Goal: Transaction & Acquisition: Book appointment/travel/reservation

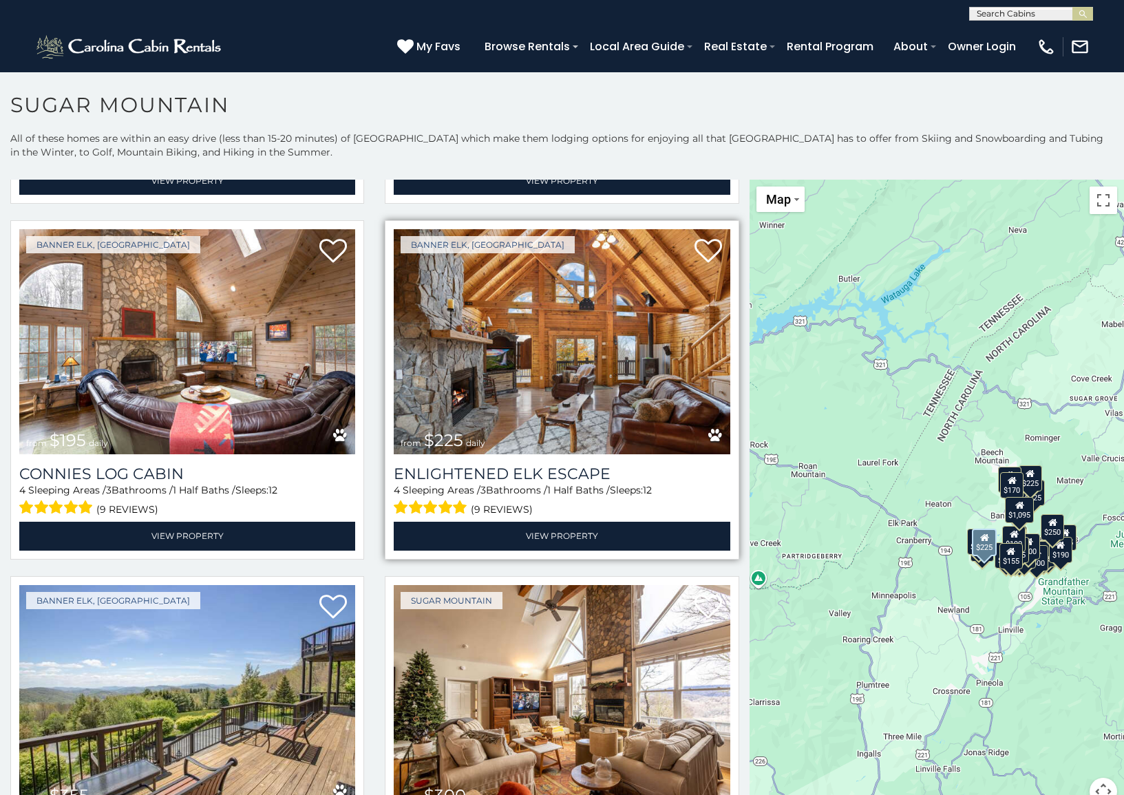
scroll to position [2890, 0]
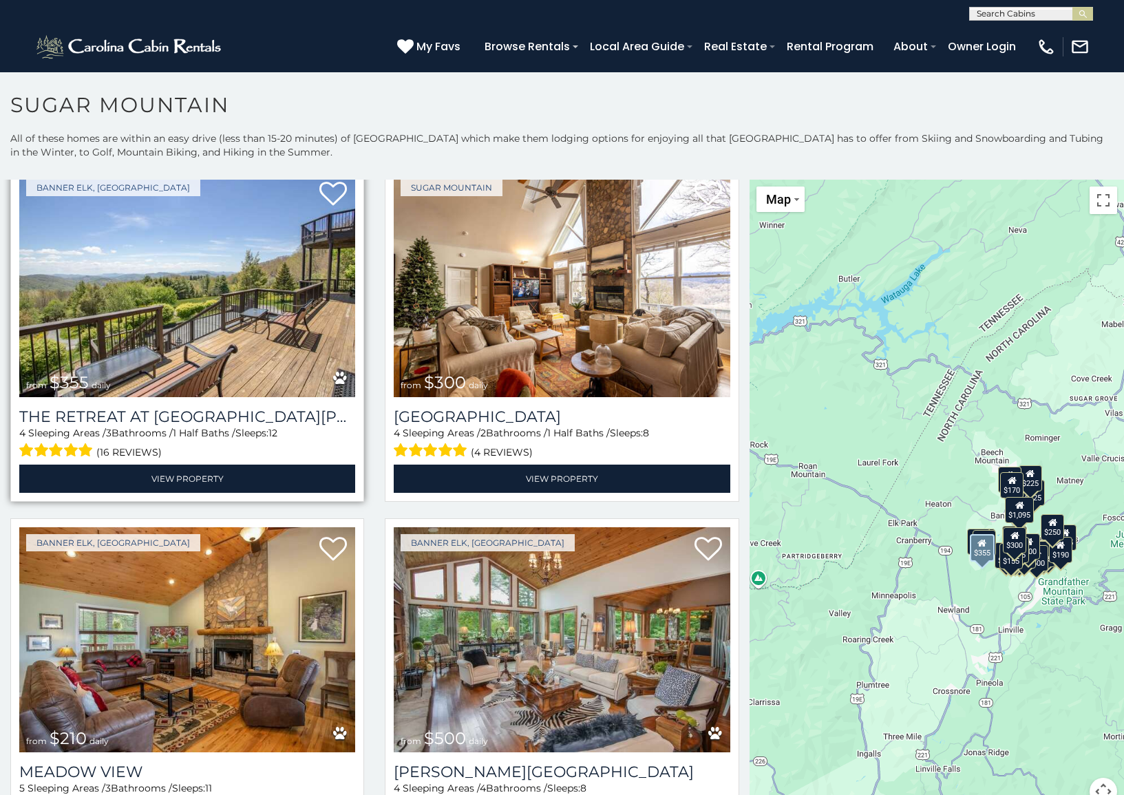
click at [205, 317] on img at bounding box center [187, 284] width 336 height 225
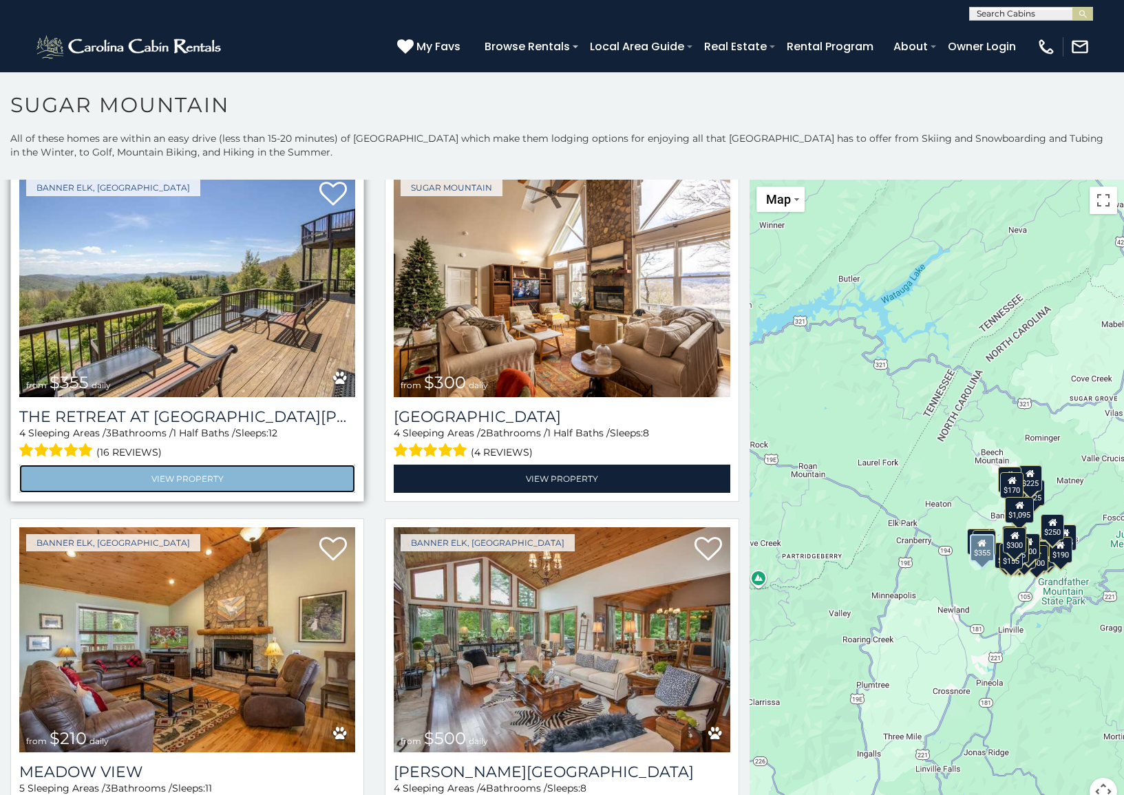
click at [191, 464] on link "View Property" at bounding box center [187, 478] width 336 height 28
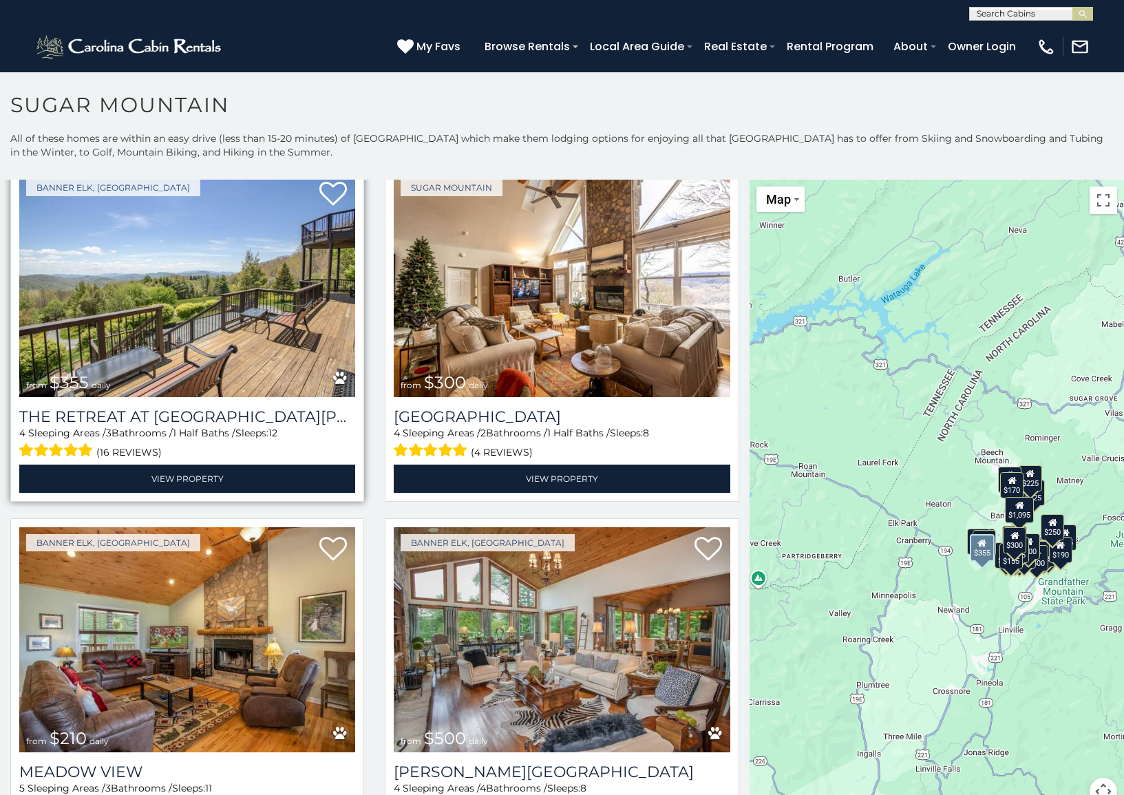
click at [202, 328] on img at bounding box center [187, 284] width 336 height 225
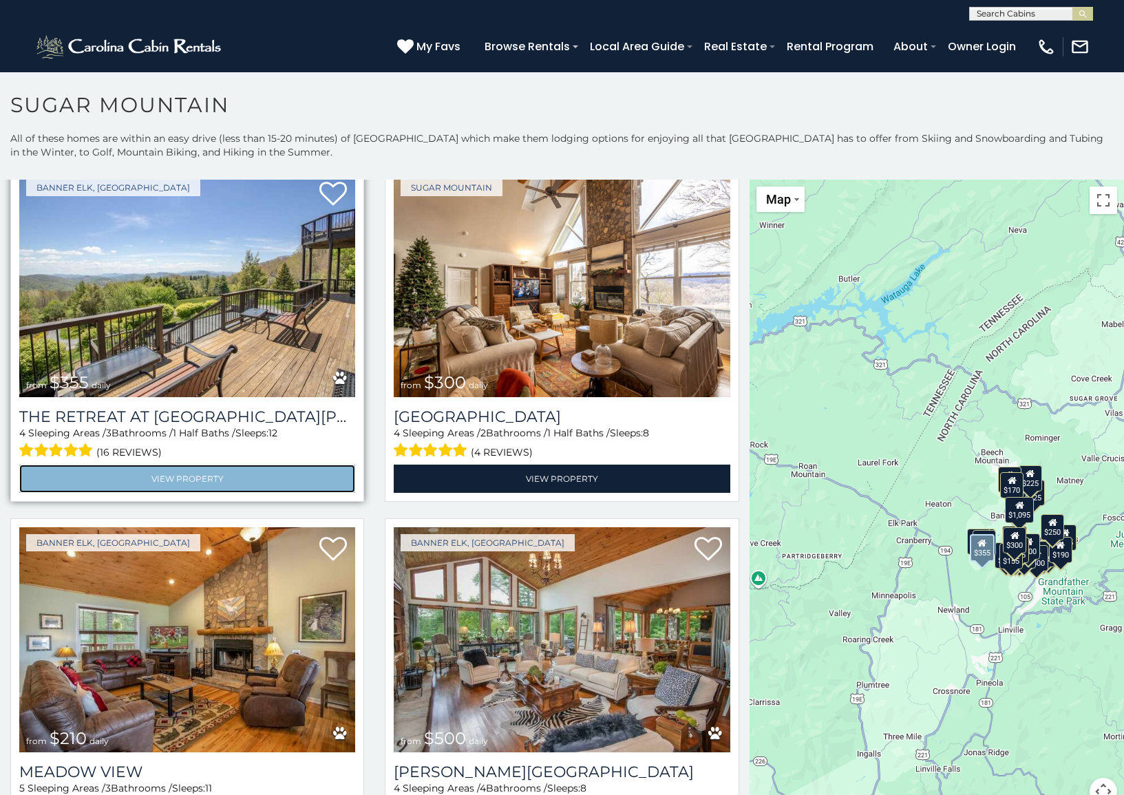
click at [191, 464] on link "View Property" at bounding box center [187, 478] width 336 height 28
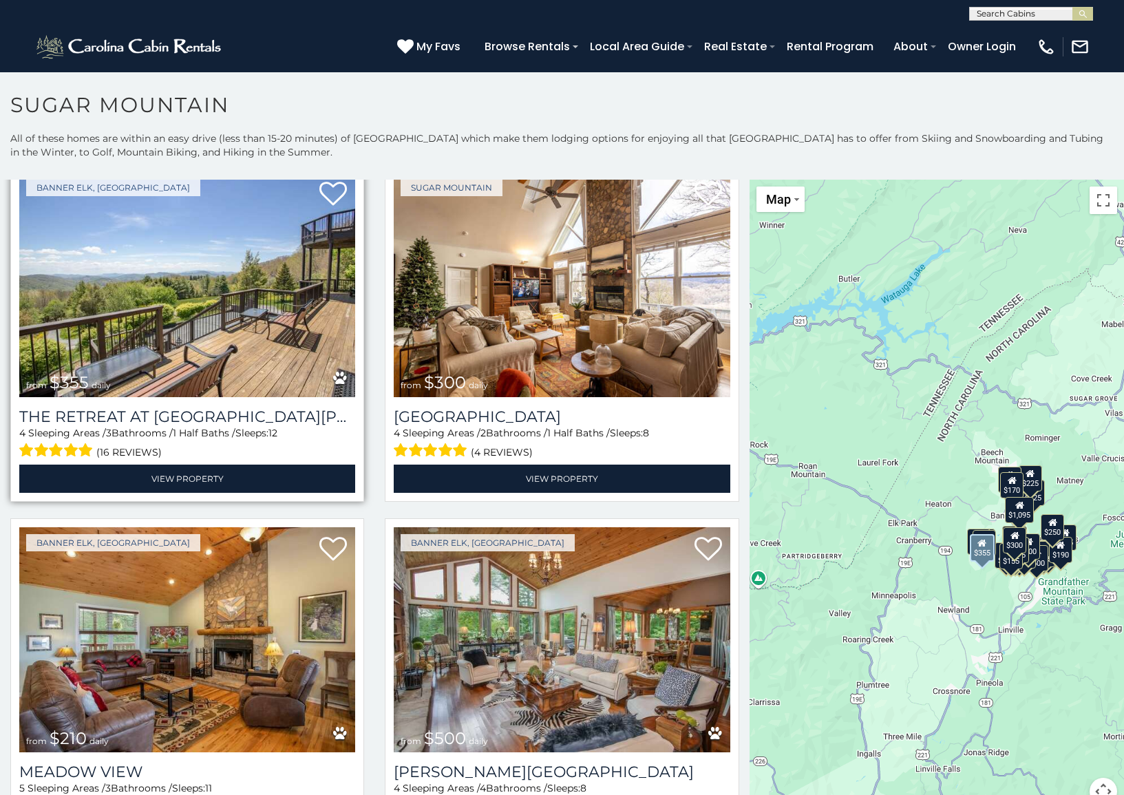
click at [257, 297] on img at bounding box center [187, 284] width 336 height 225
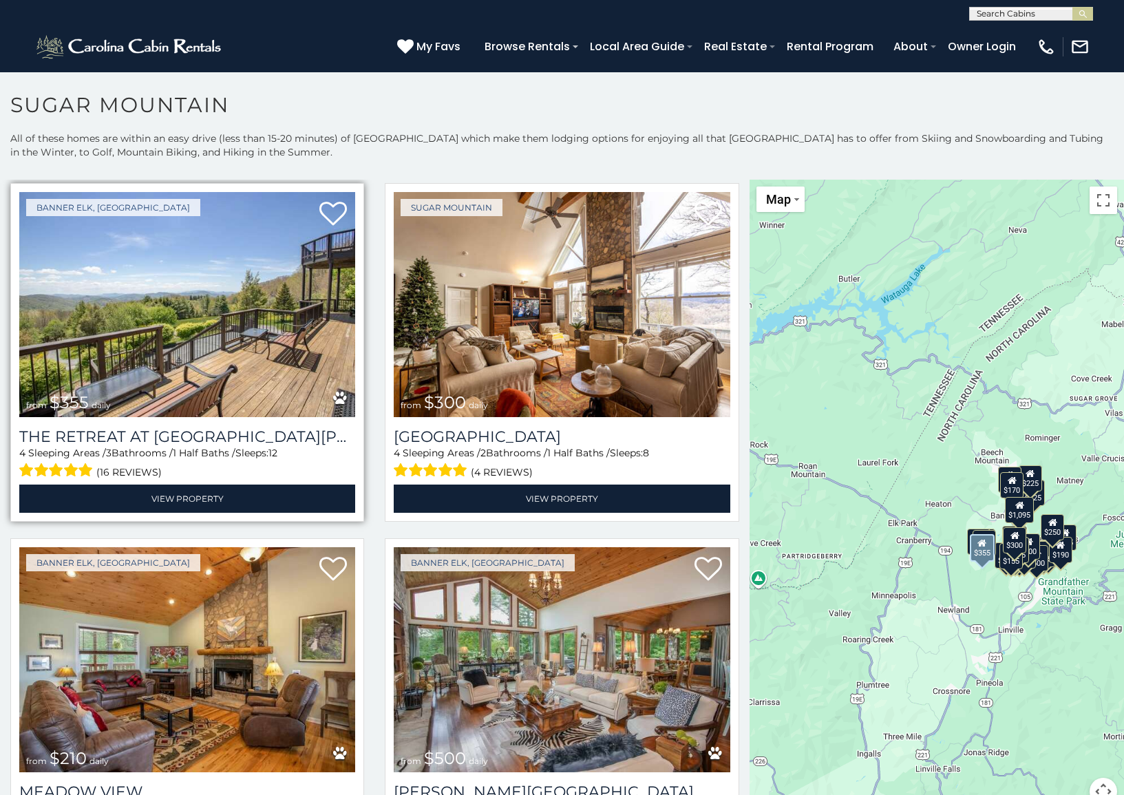
click at [217, 417] on div "The Retreat at Mountain Meadows 4 Sleeping Areas / 3 Bathrooms / 1 Half Baths /…" at bounding box center [187, 465] width 336 height 96
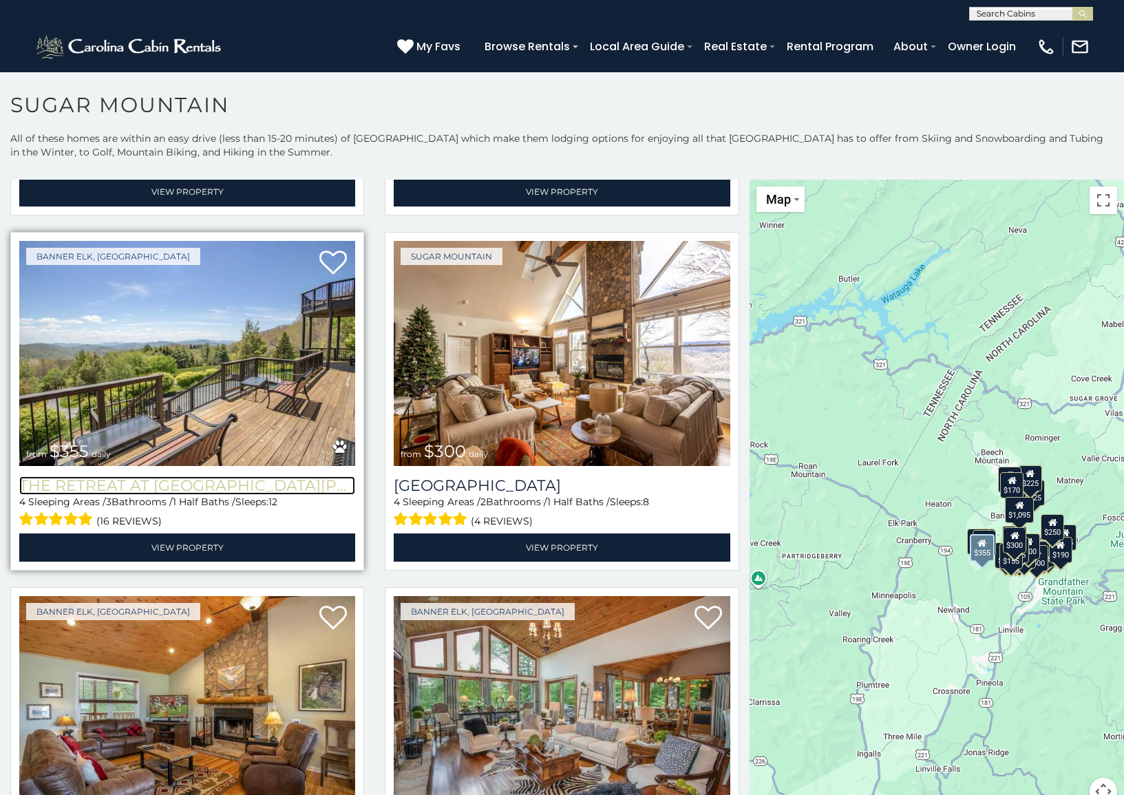
click at [197, 476] on h3 "The Retreat at [GEOGRAPHIC_DATA][PERSON_NAME]" at bounding box center [187, 485] width 336 height 19
click at [195, 476] on h3 "The Retreat at [GEOGRAPHIC_DATA][PERSON_NAME]" at bounding box center [187, 485] width 336 height 19
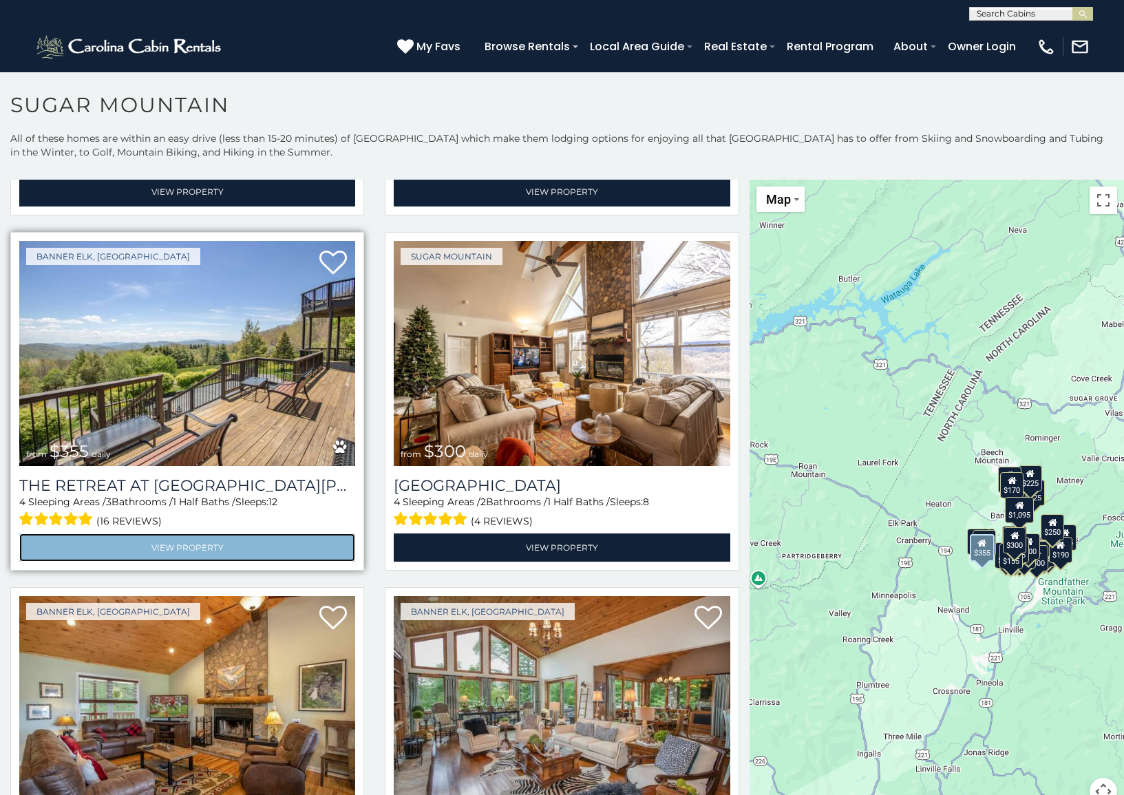
click at [189, 533] on link "View Property" at bounding box center [187, 547] width 336 height 28
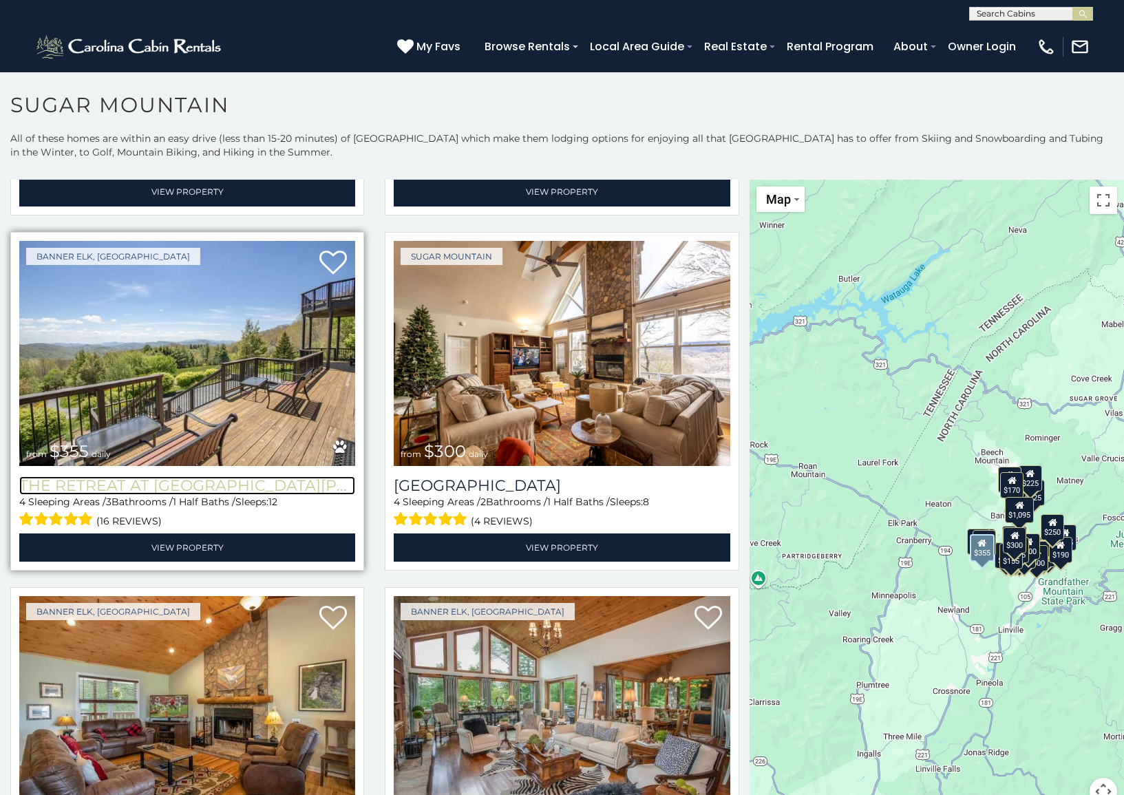
click at [234, 476] on h3 "The Retreat at [GEOGRAPHIC_DATA][PERSON_NAME]" at bounding box center [187, 485] width 336 height 19
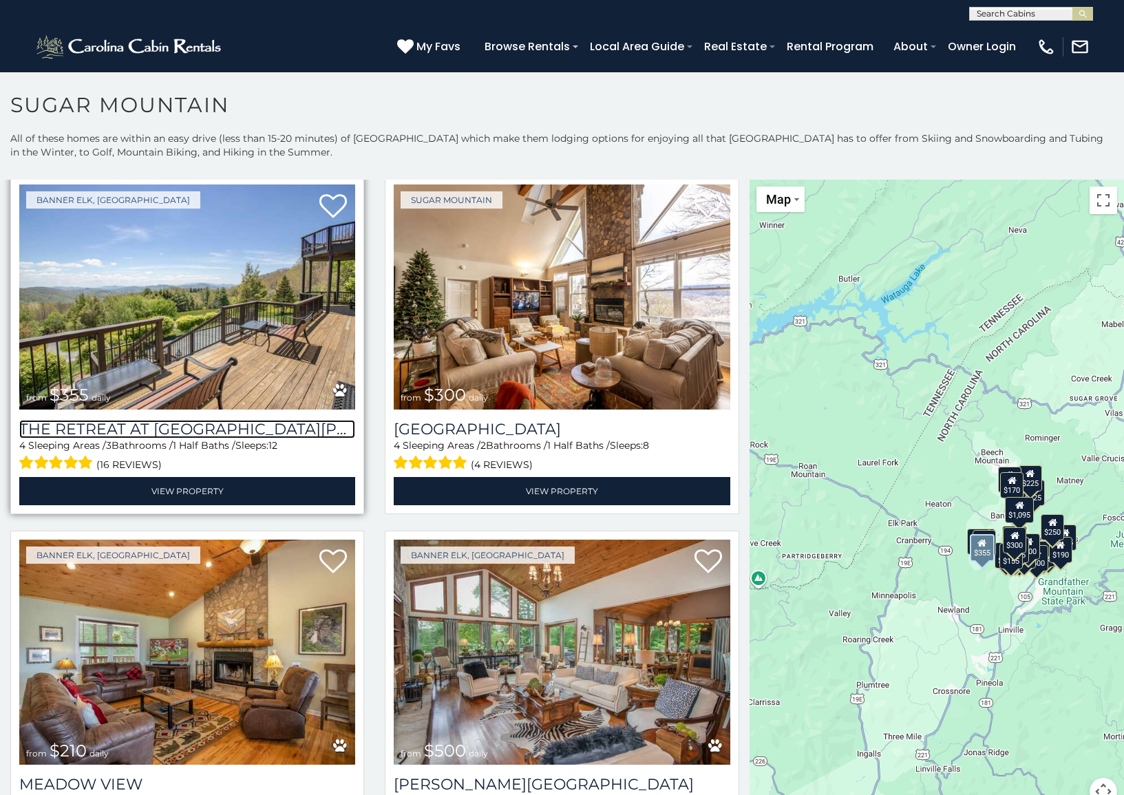
scroll to position [2890, 0]
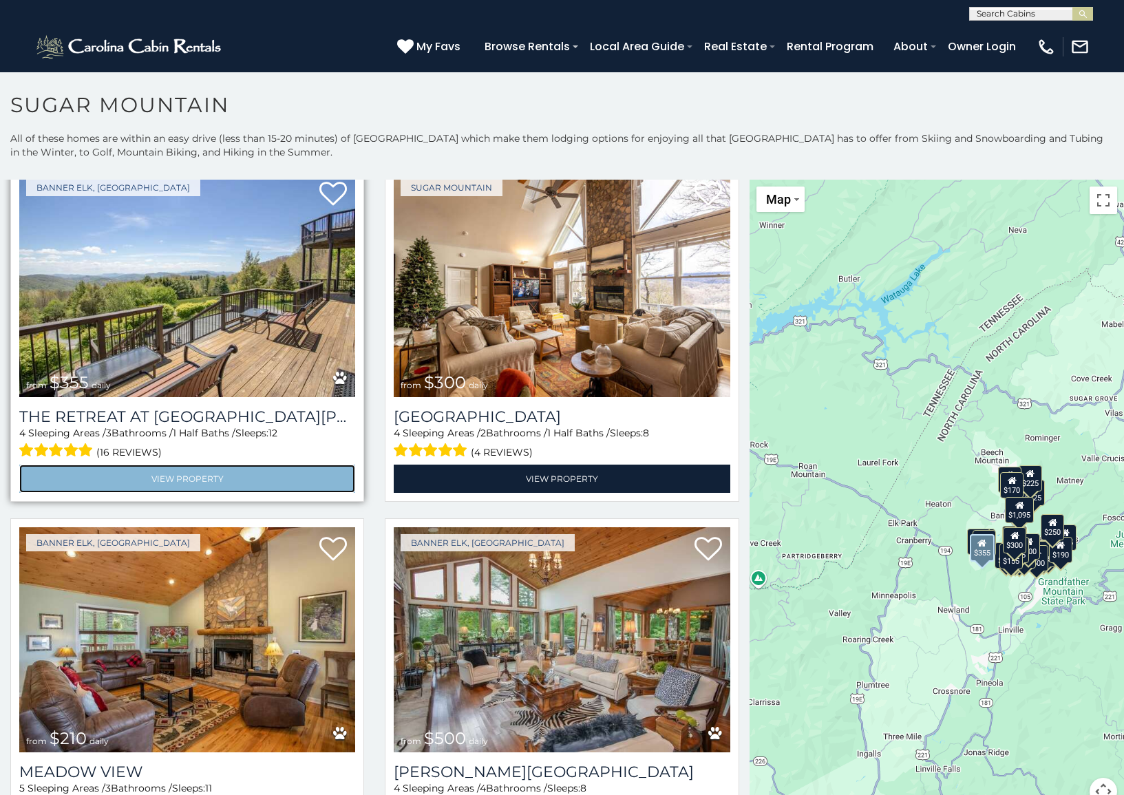
click at [259, 464] on link "View Property" at bounding box center [187, 478] width 336 height 28
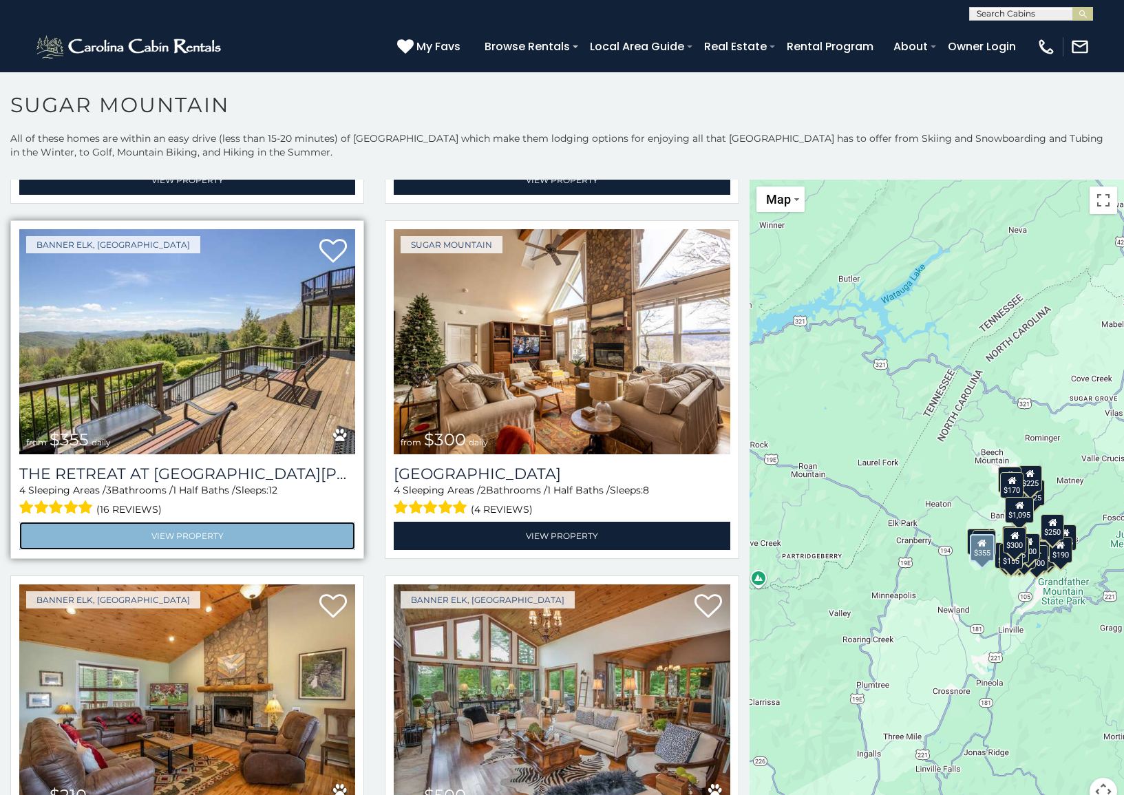
scroll to position [2821, 0]
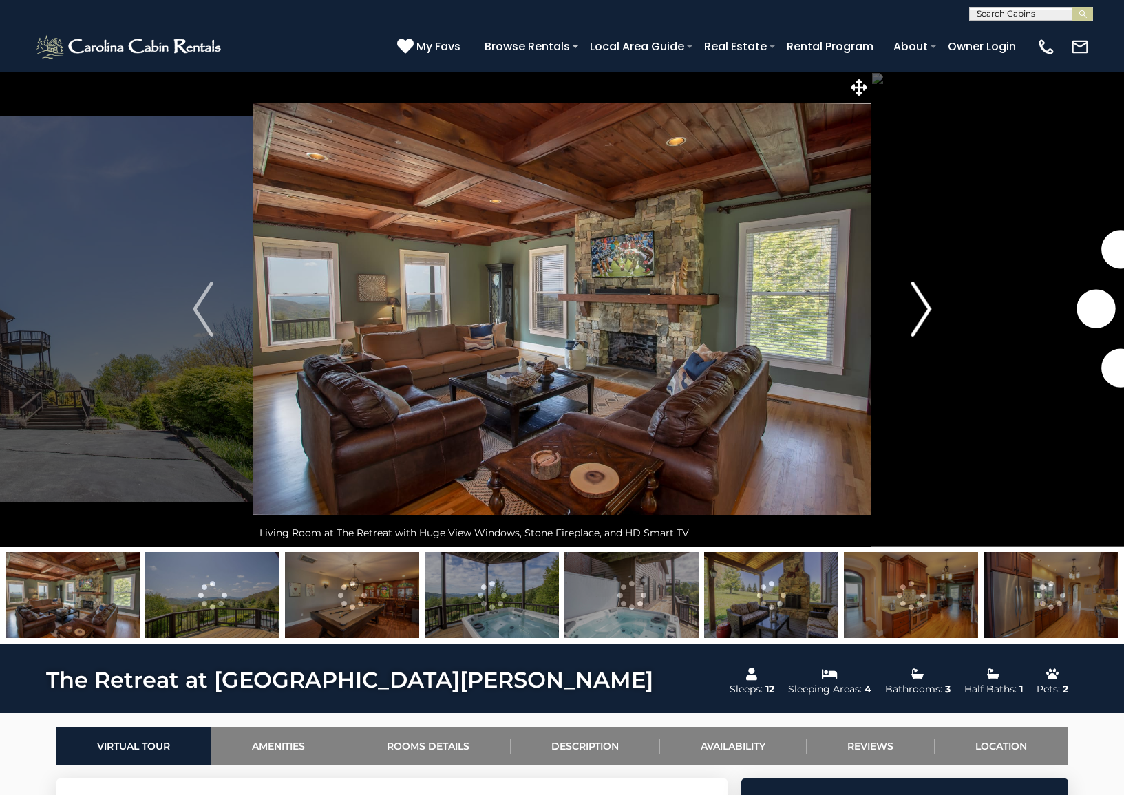
click at [914, 312] on img "Next" at bounding box center [920, 308] width 21 height 55
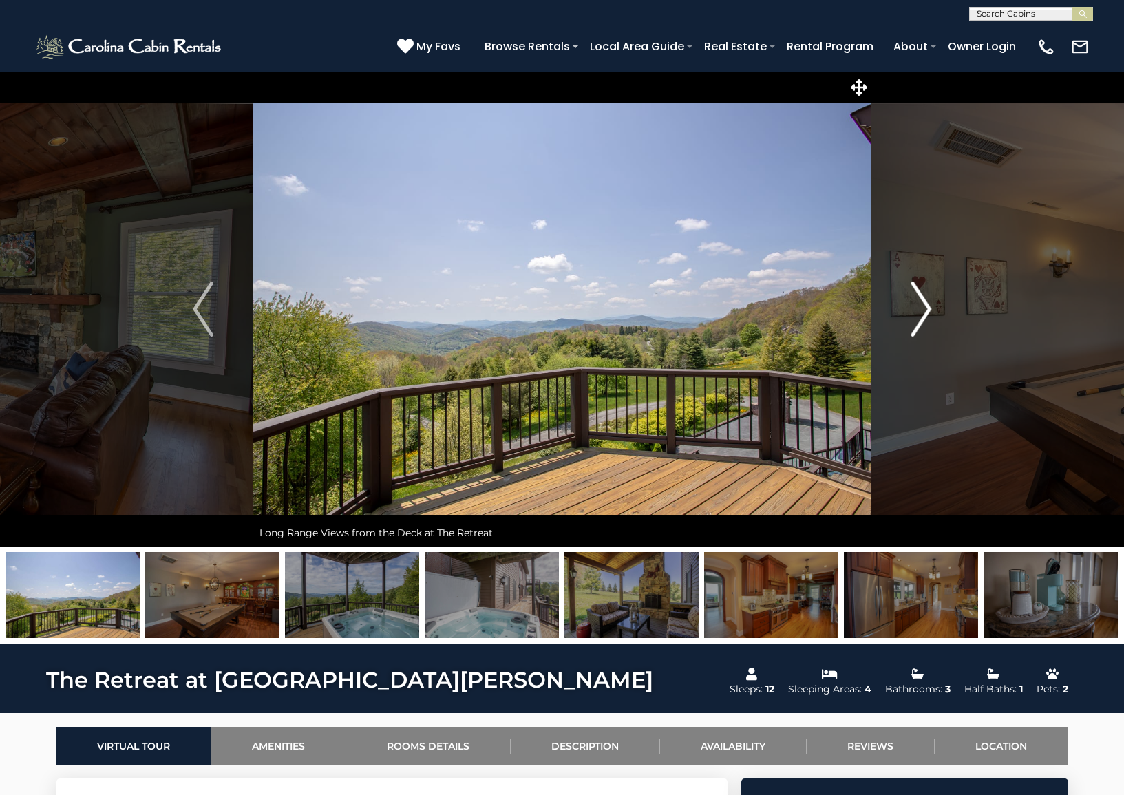
click at [914, 312] on img "Next" at bounding box center [920, 308] width 21 height 55
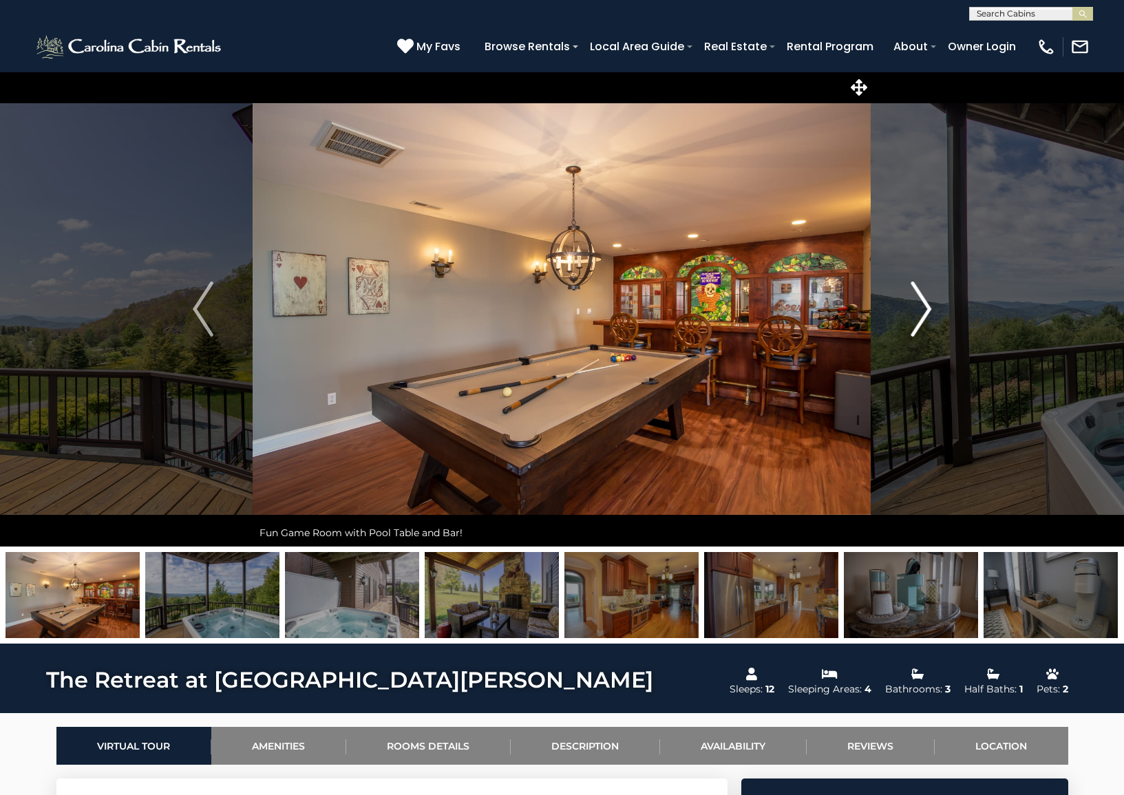
click at [914, 312] on img "Next" at bounding box center [920, 308] width 21 height 55
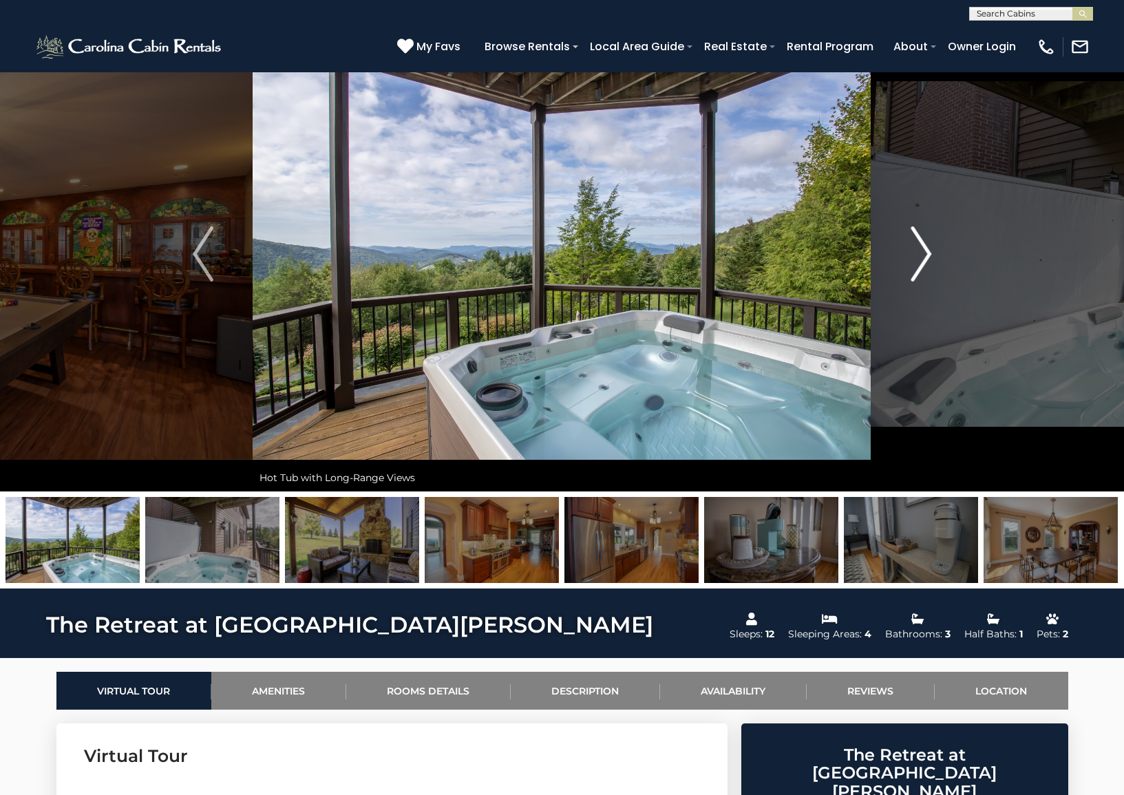
scroll to position [69, 0]
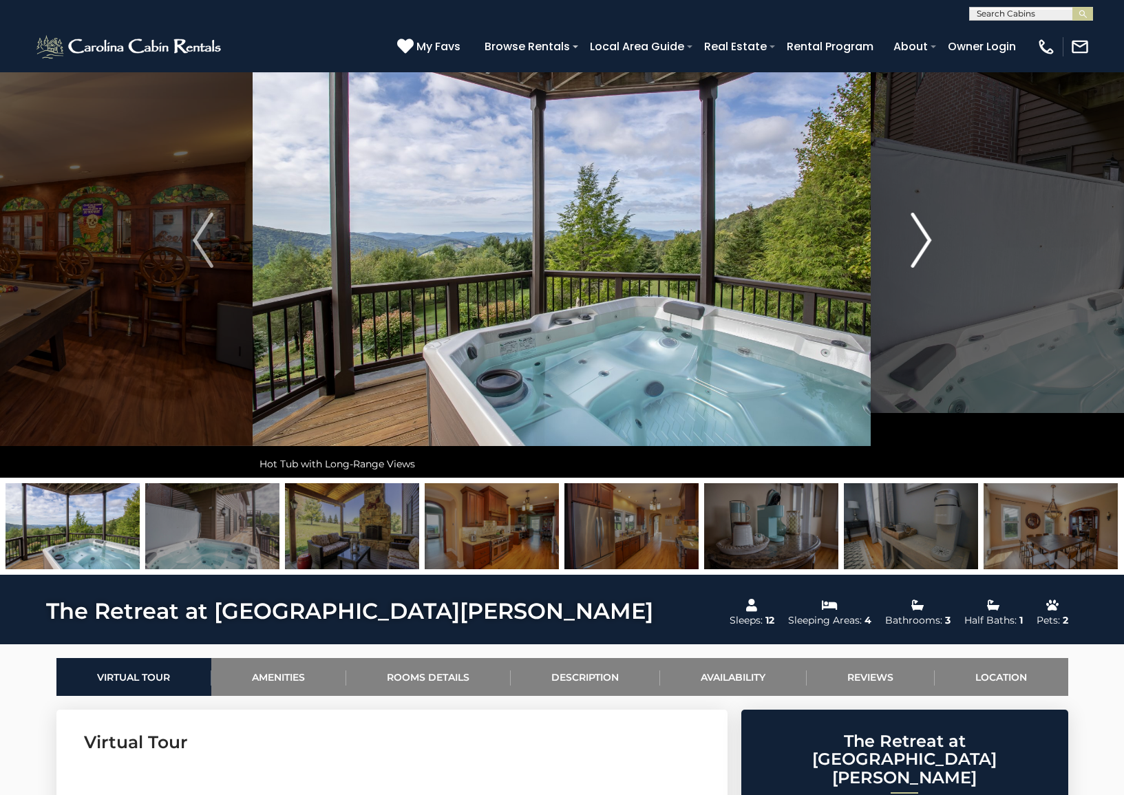
click at [929, 245] on img "Next" at bounding box center [920, 240] width 21 height 55
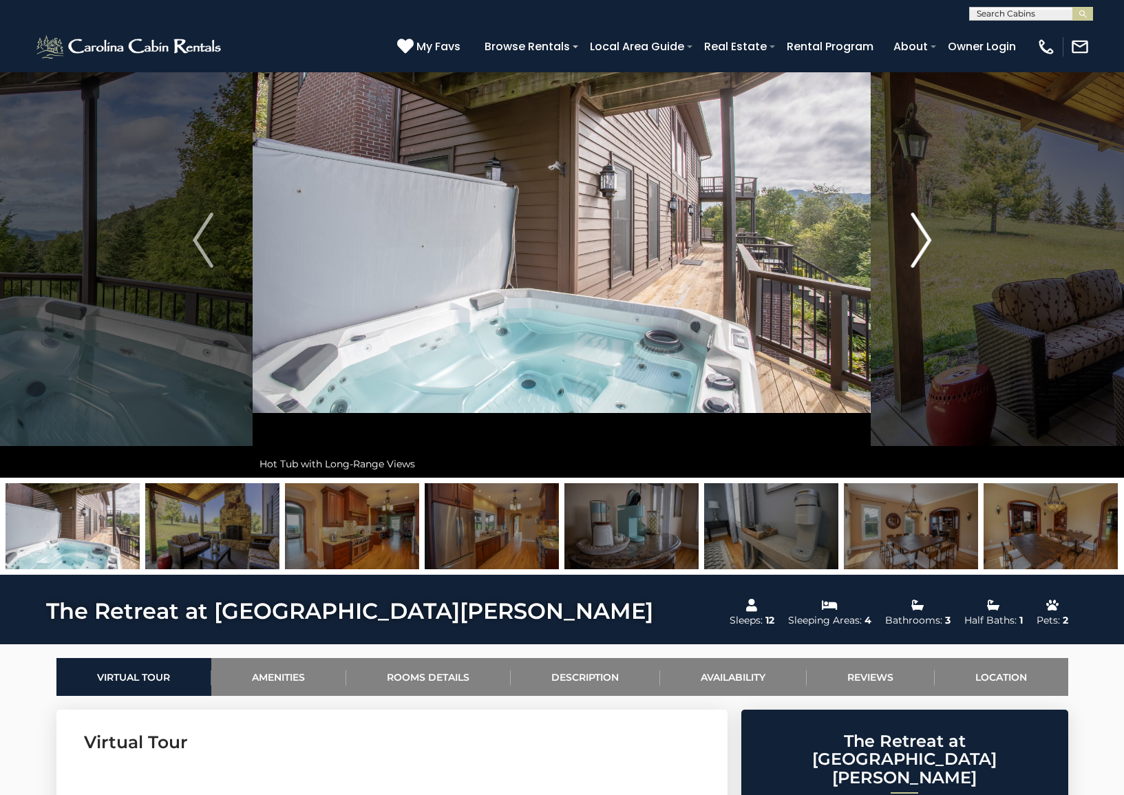
click at [929, 245] on img "Next" at bounding box center [920, 240] width 21 height 55
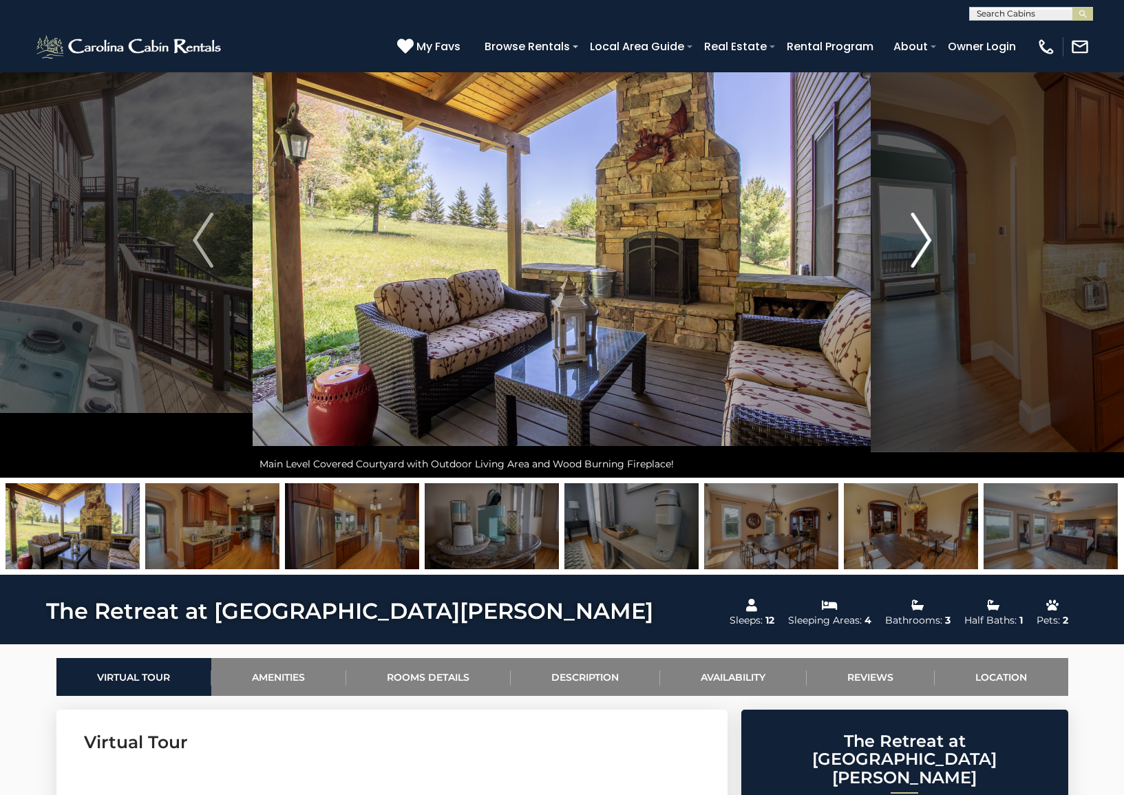
click at [929, 245] on img "Next" at bounding box center [920, 240] width 21 height 55
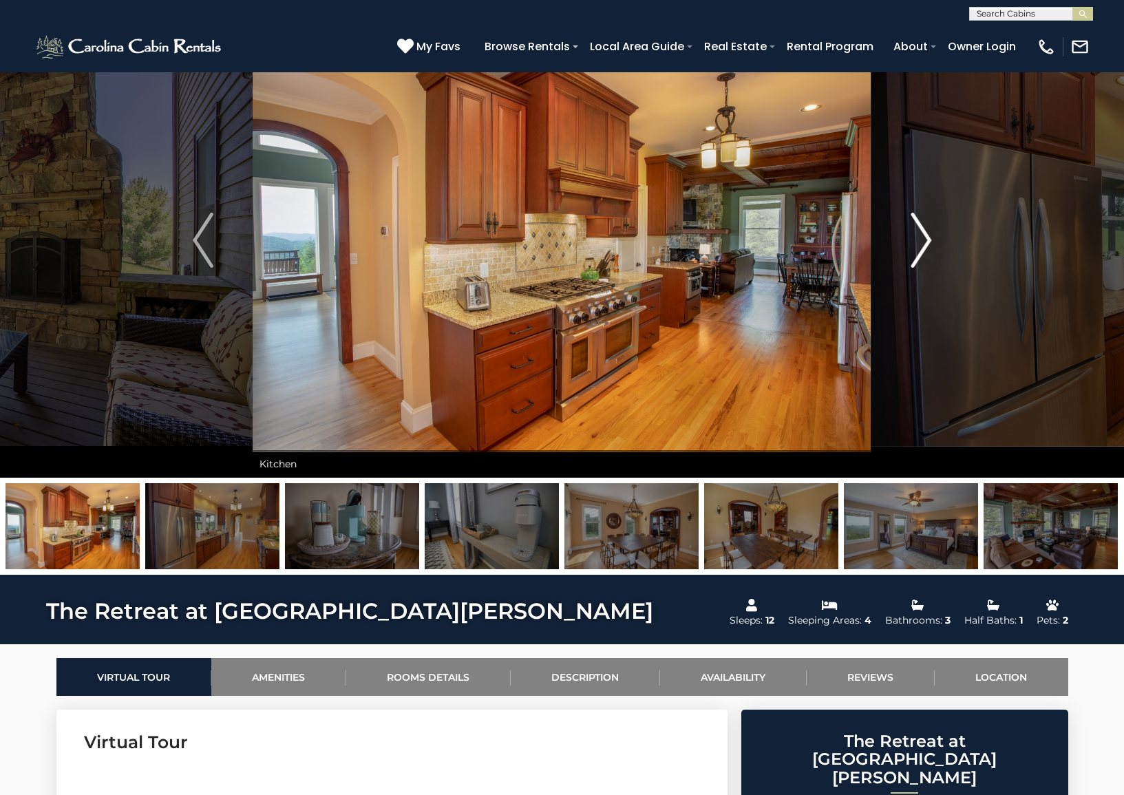
click at [929, 245] on img "Next" at bounding box center [920, 240] width 21 height 55
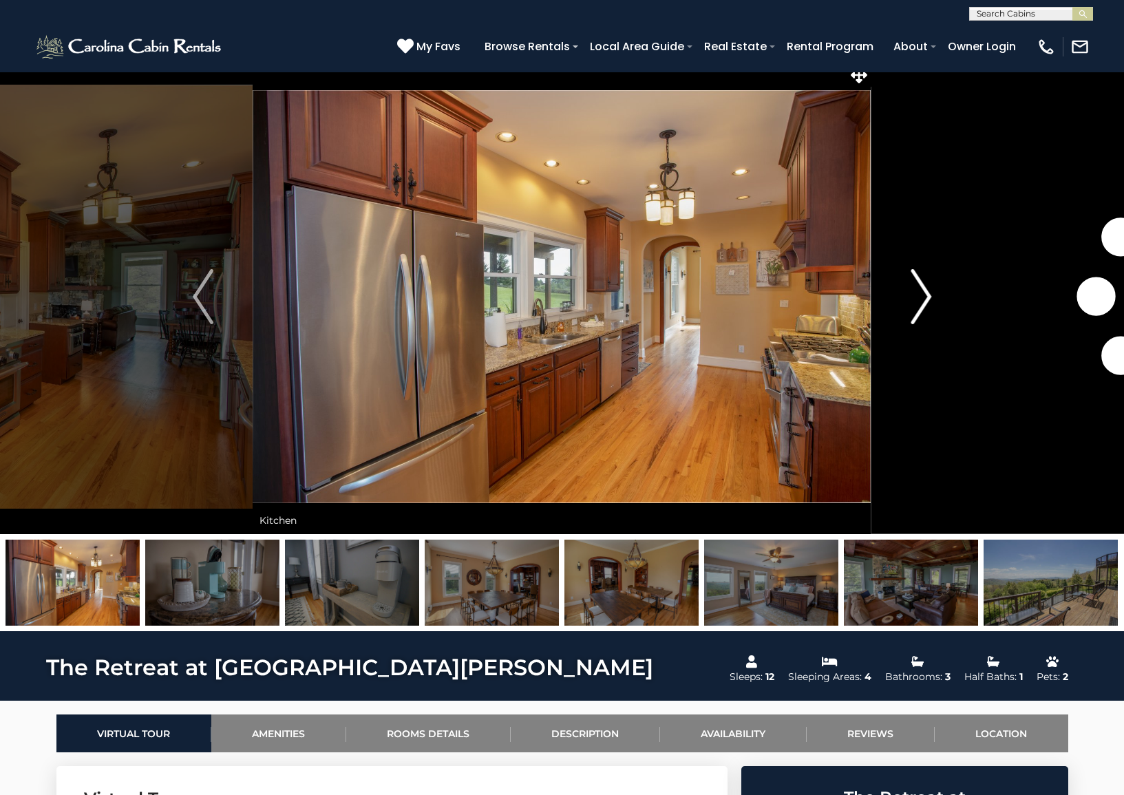
scroll to position [0, 0]
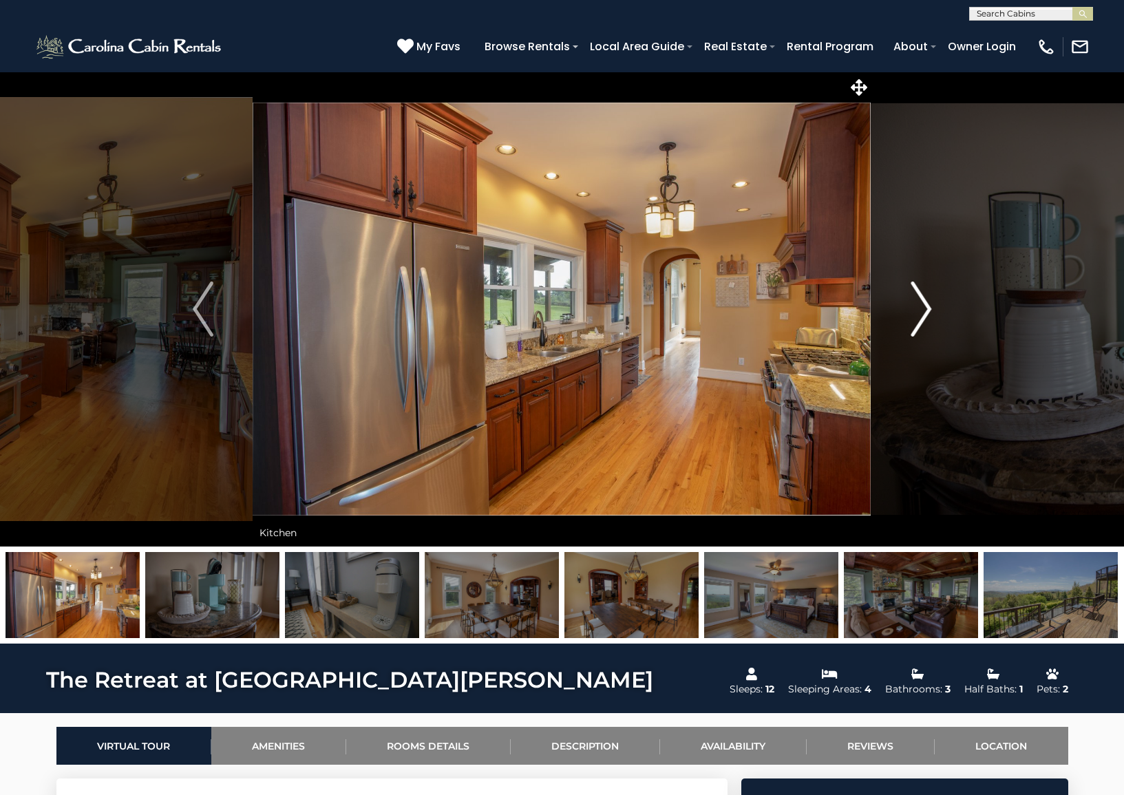
click at [923, 299] on img "Next" at bounding box center [920, 308] width 21 height 55
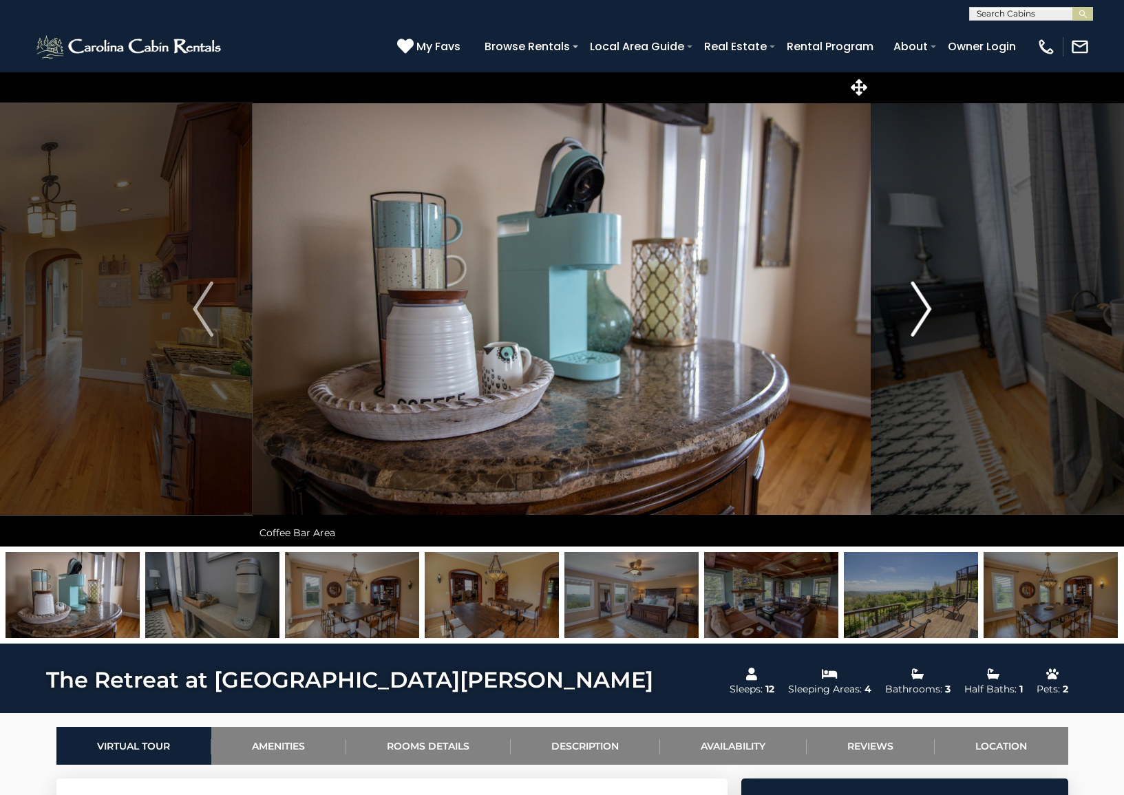
click at [923, 299] on img "Next" at bounding box center [920, 308] width 21 height 55
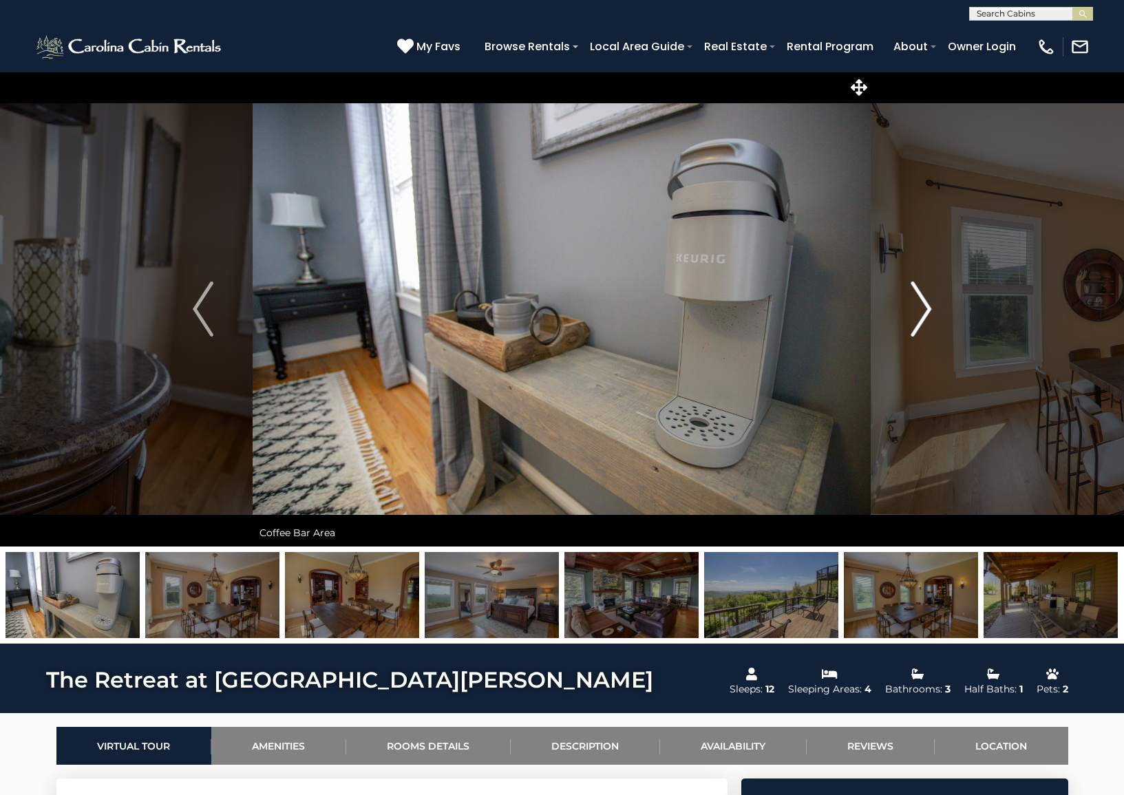
click at [923, 299] on img "Next" at bounding box center [920, 308] width 21 height 55
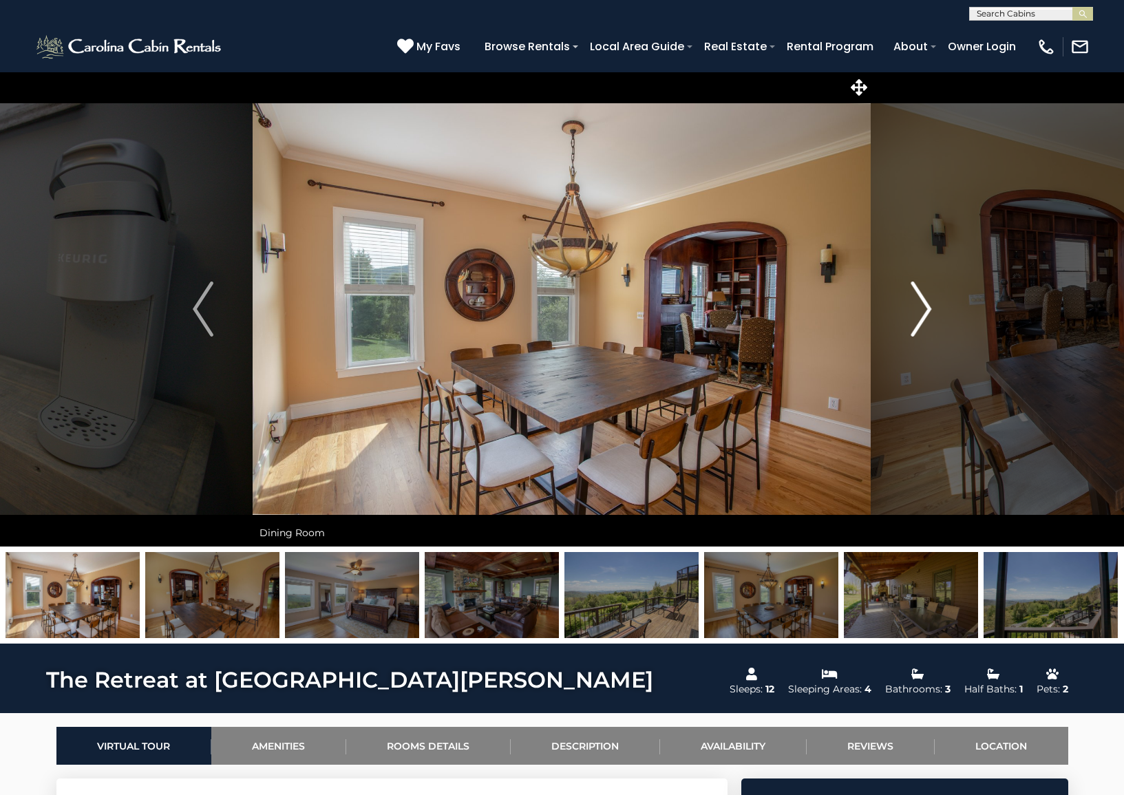
click at [923, 299] on img "Next" at bounding box center [920, 308] width 21 height 55
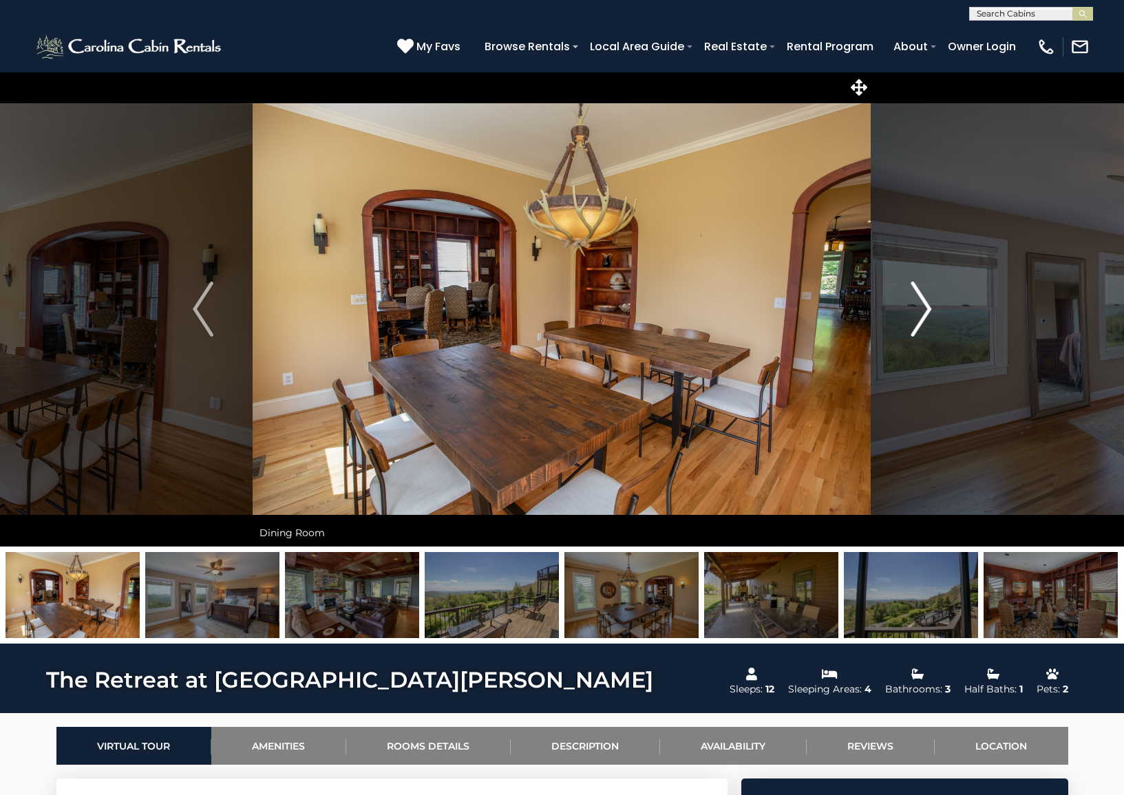
click at [925, 322] on img "Next" at bounding box center [920, 308] width 21 height 55
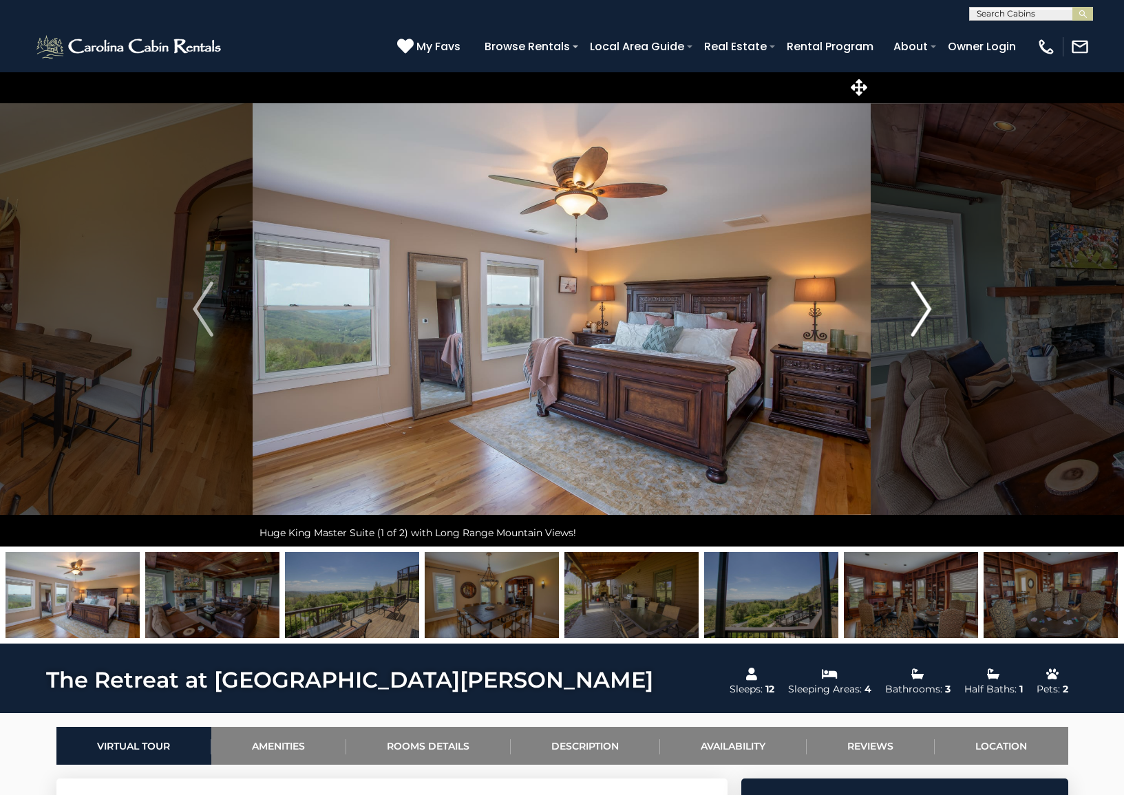
click at [925, 322] on img "Next" at bounding box center [920, 308] width 21 height 55
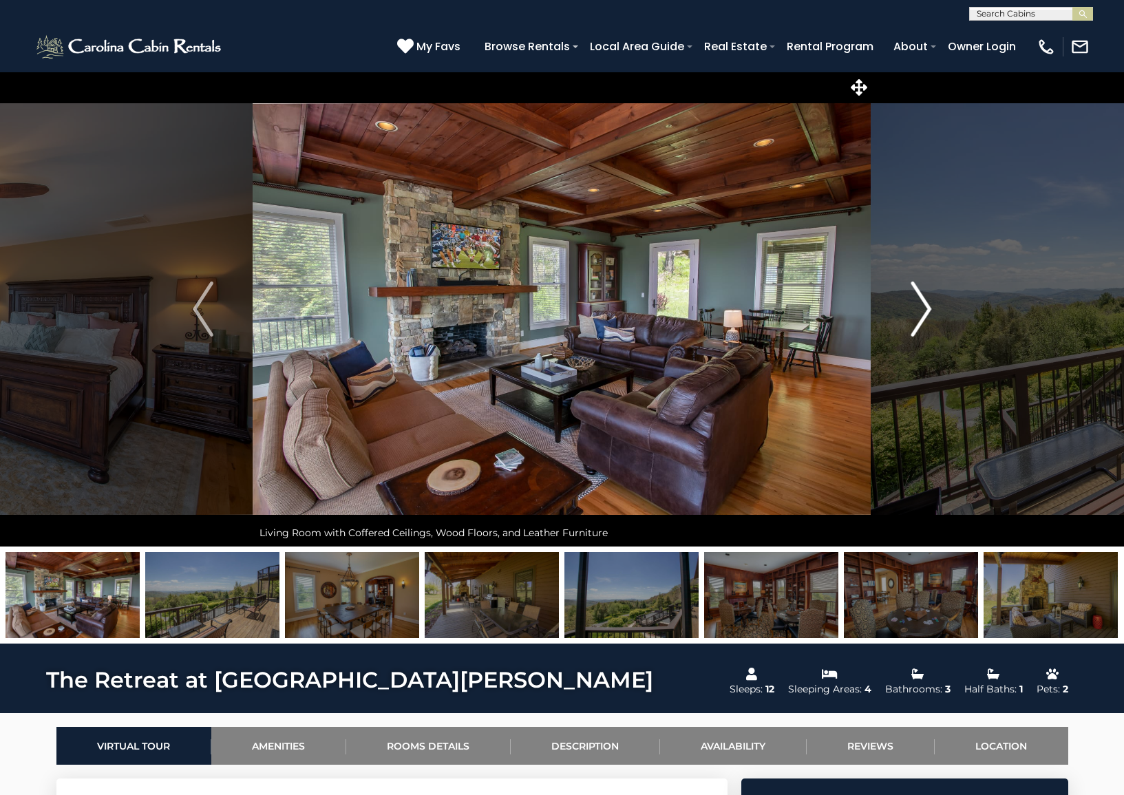
click at [925, 322] on img "Next" at bounding box center [920, 308] width 21 height 55
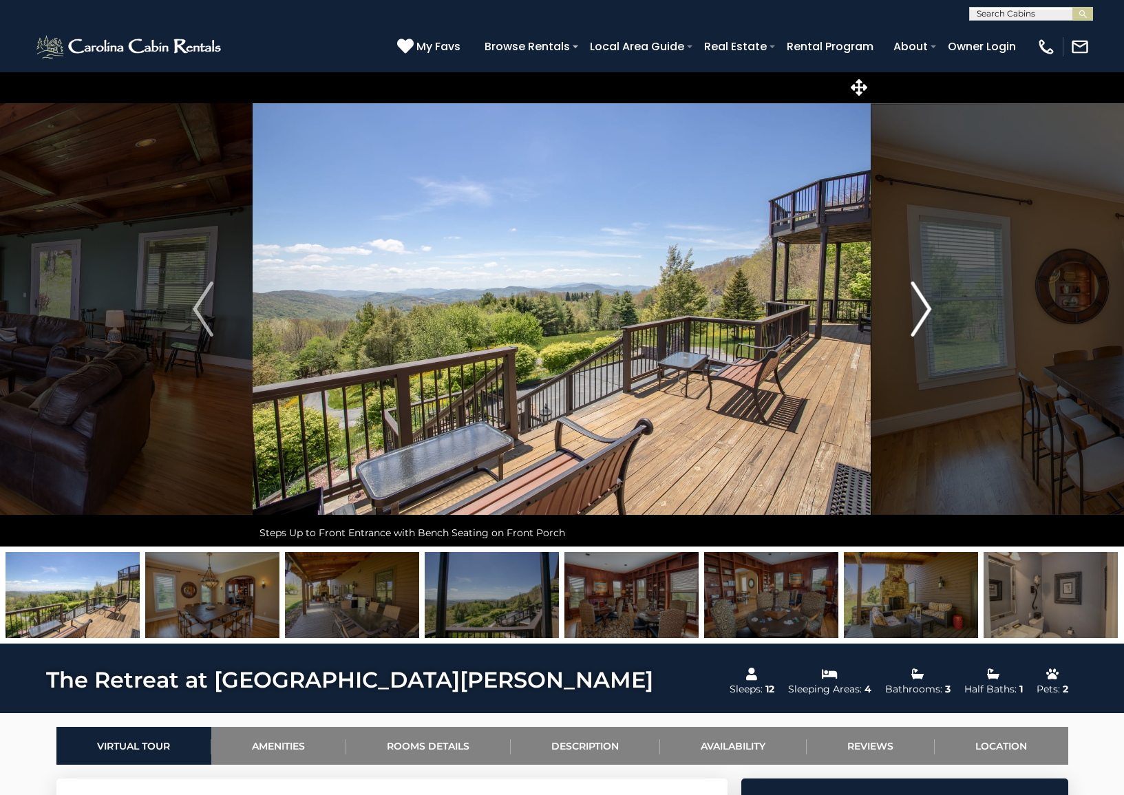
click at [925, 322] on img "Next" at bounding box center [920, 308] width 21 height 55
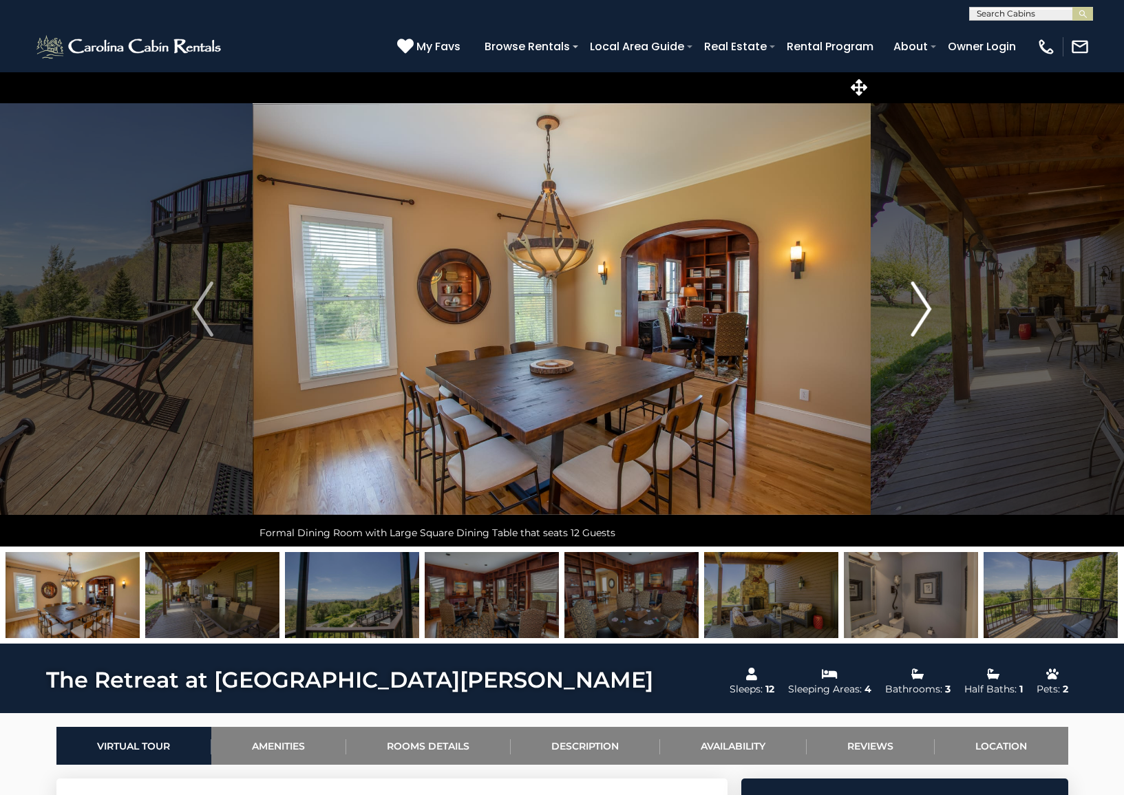
click at [925, 322] on img "Next" at bounding box center [920, 308] width 21 height 55
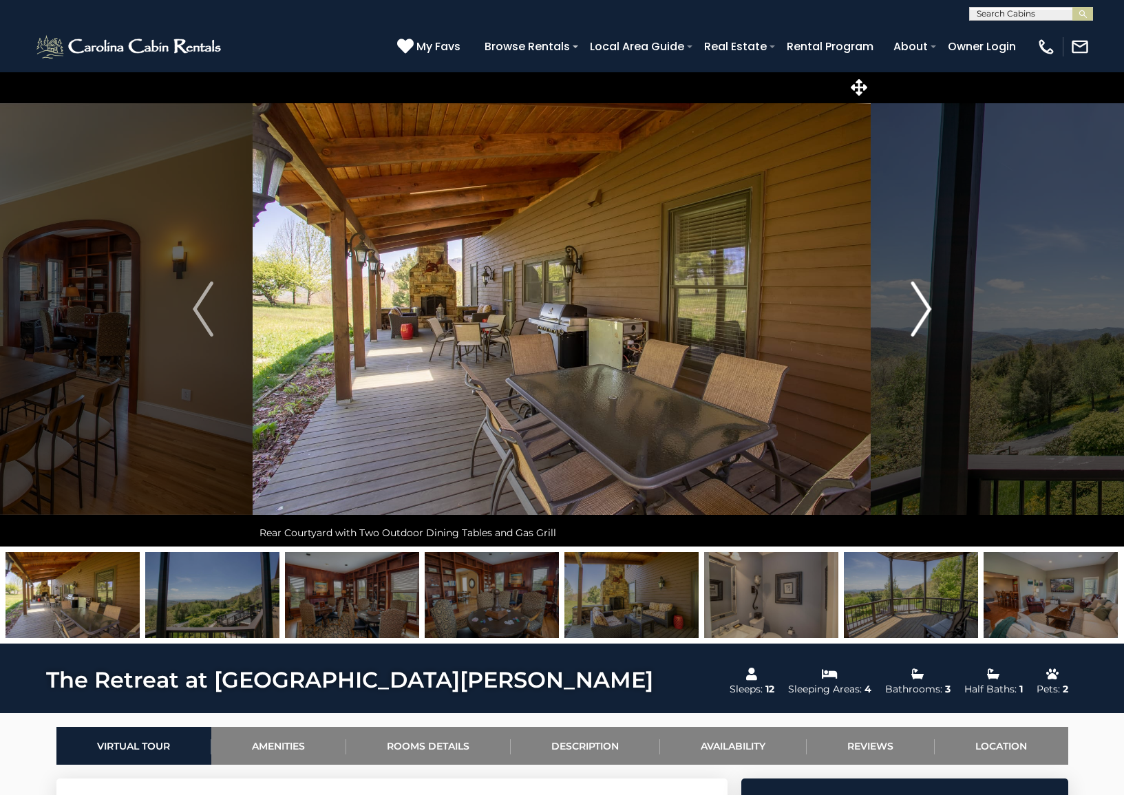
click at [925, 322] on img "Next" at bounding box center [920, 308] width 21 height 55
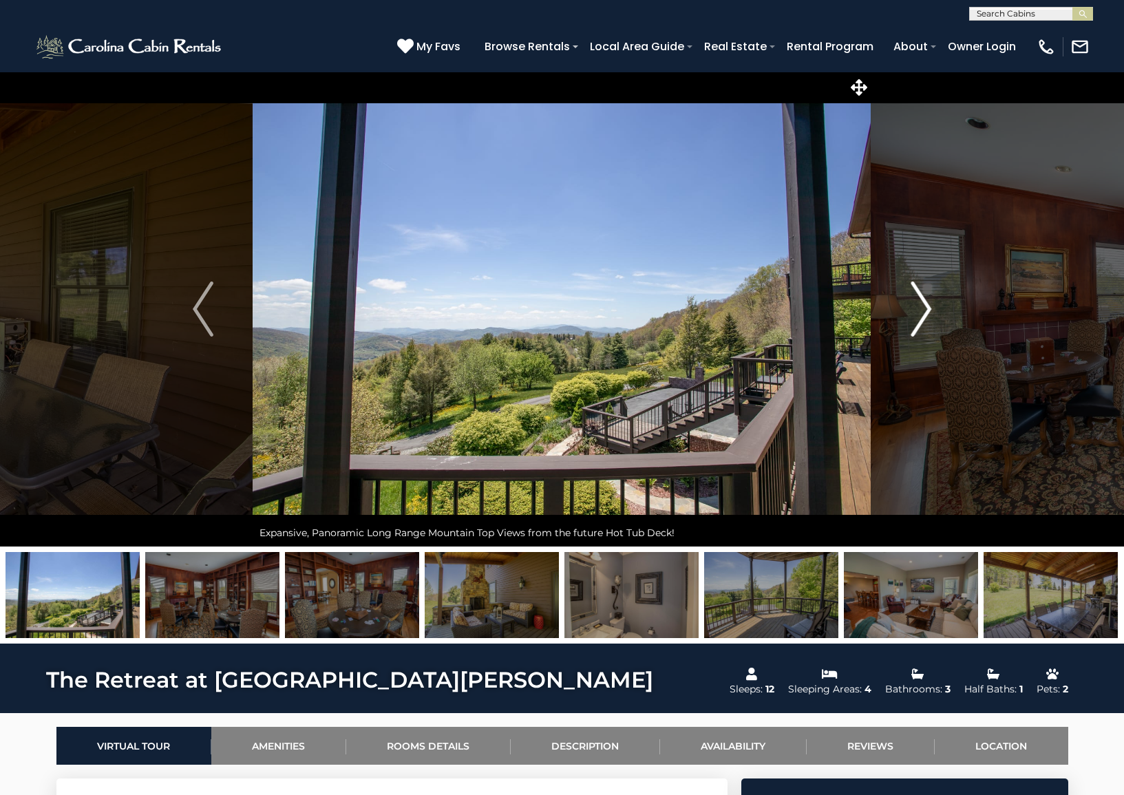
click at [925, 322] on img "Next" at bounding box center [920, 308] width 21 height 55
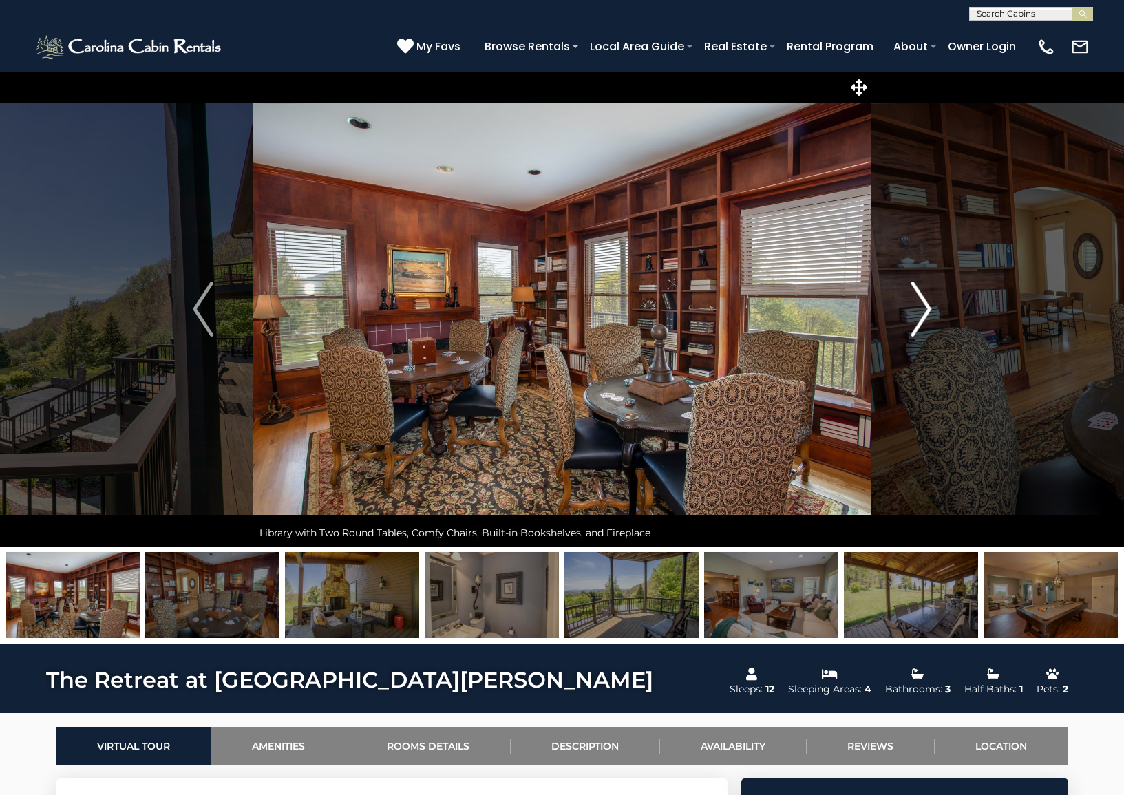
click at [925, 322] on img "Next" at bounding box center [920, 308] width 21 height 55
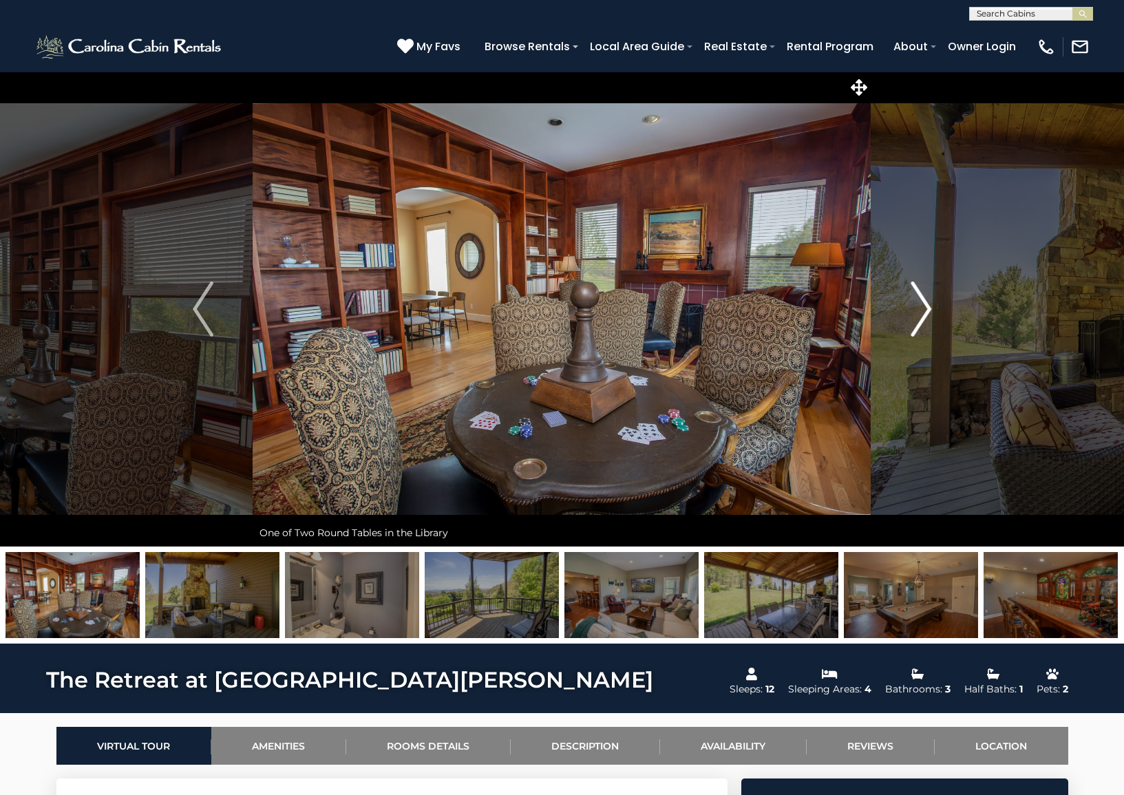
click at [925, 322] on img "Next" at bounding box center [920, 308] width 21 height 55
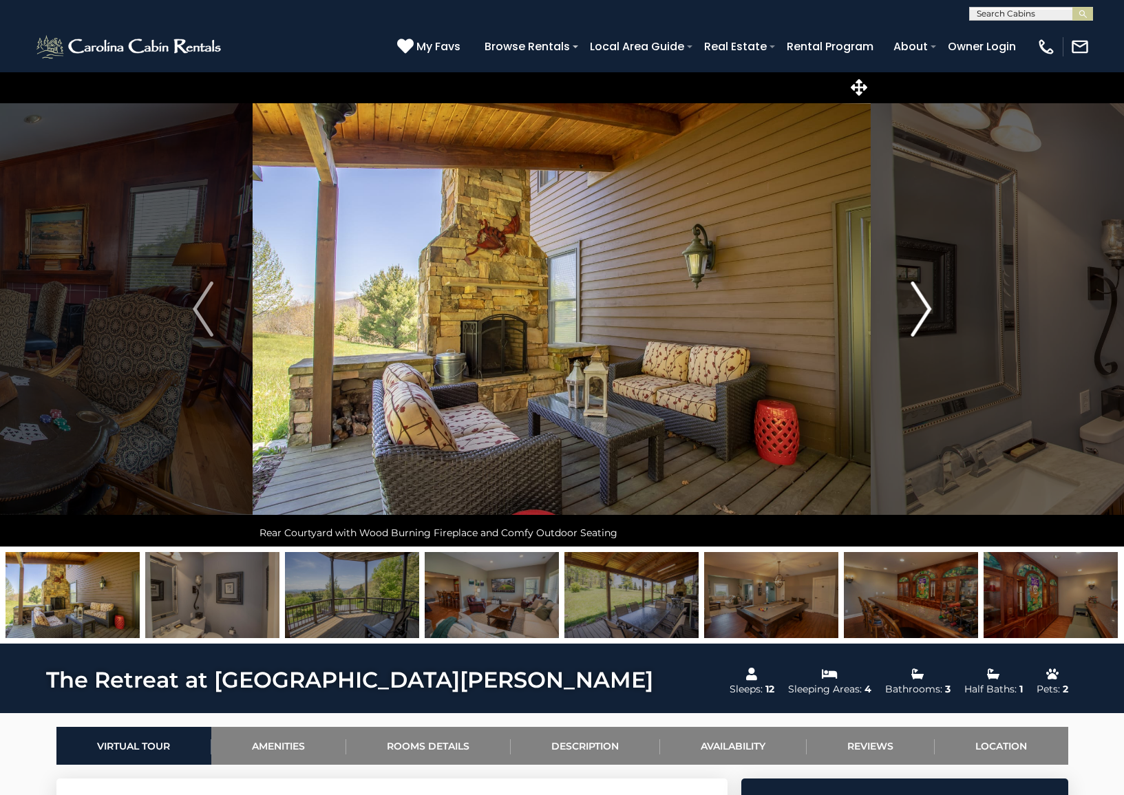
click at [925, 322] on img "Next" at bounding box center [920, 308] width 21 height 55
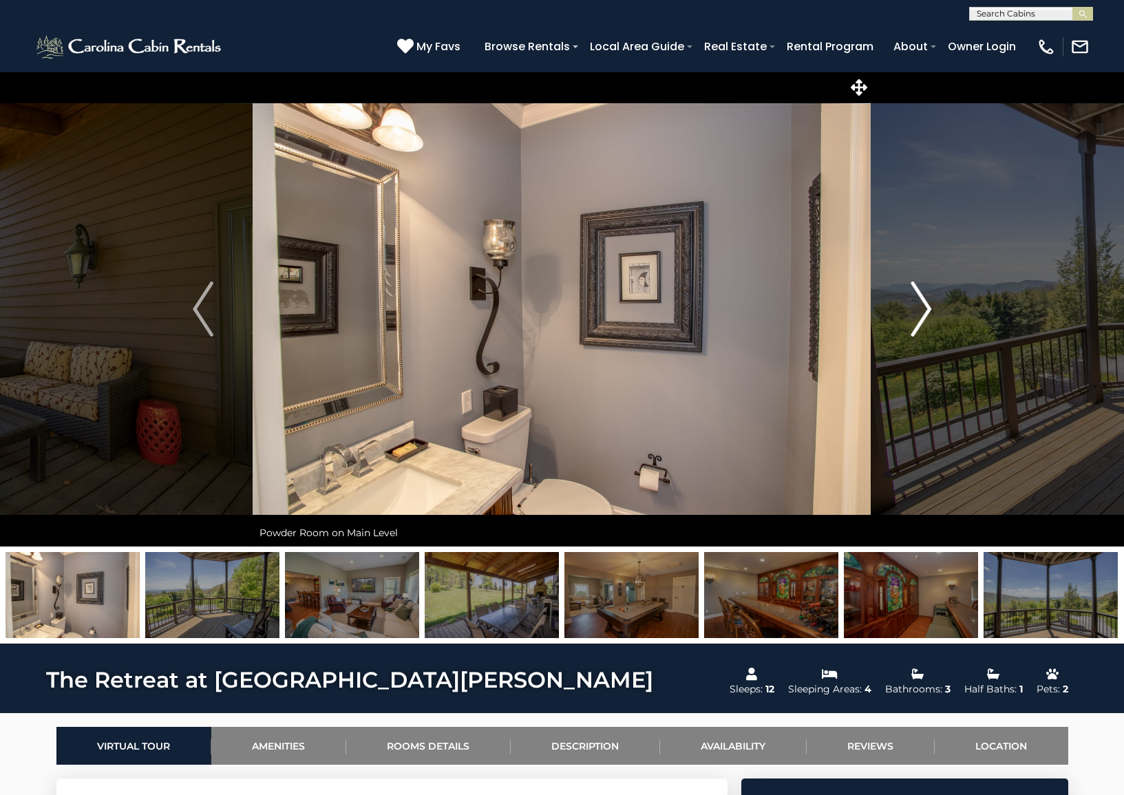
click at [925, 322] on img "Next" at bounding box center [920, 308] width 21 height 55
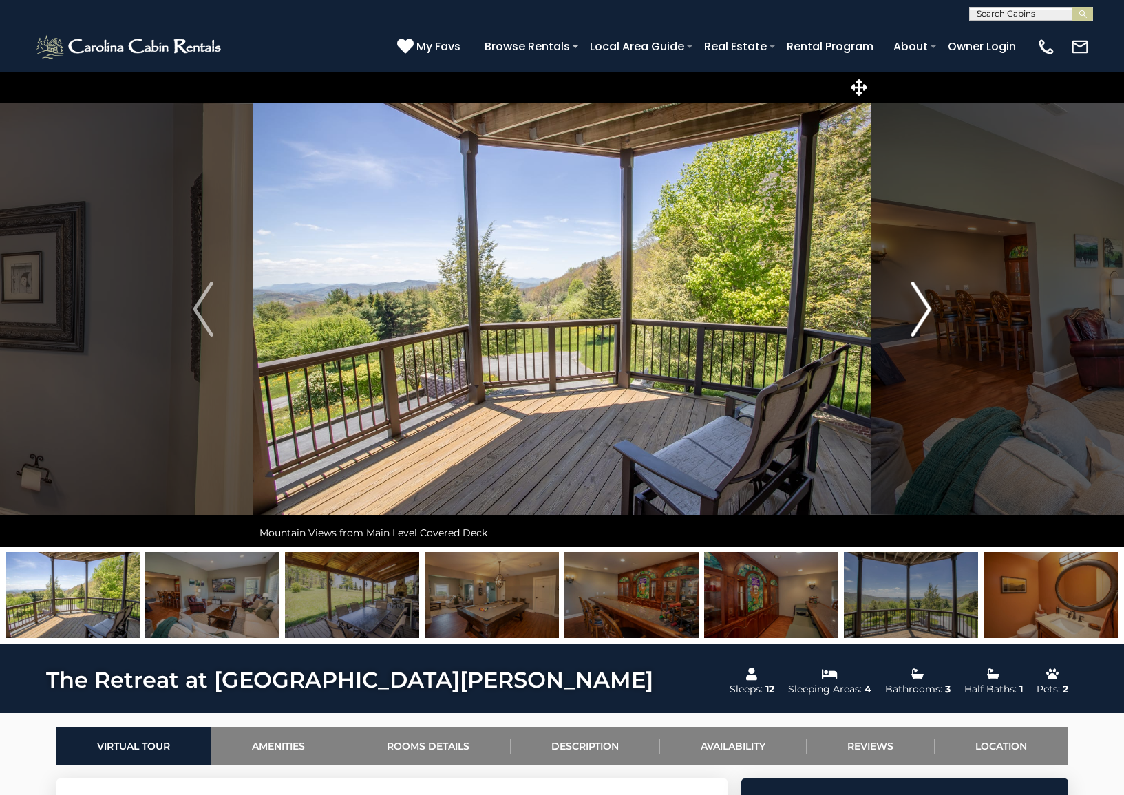
click at [925, 322] on img "Next" at bounding box center [920, 308] width 21 height 55
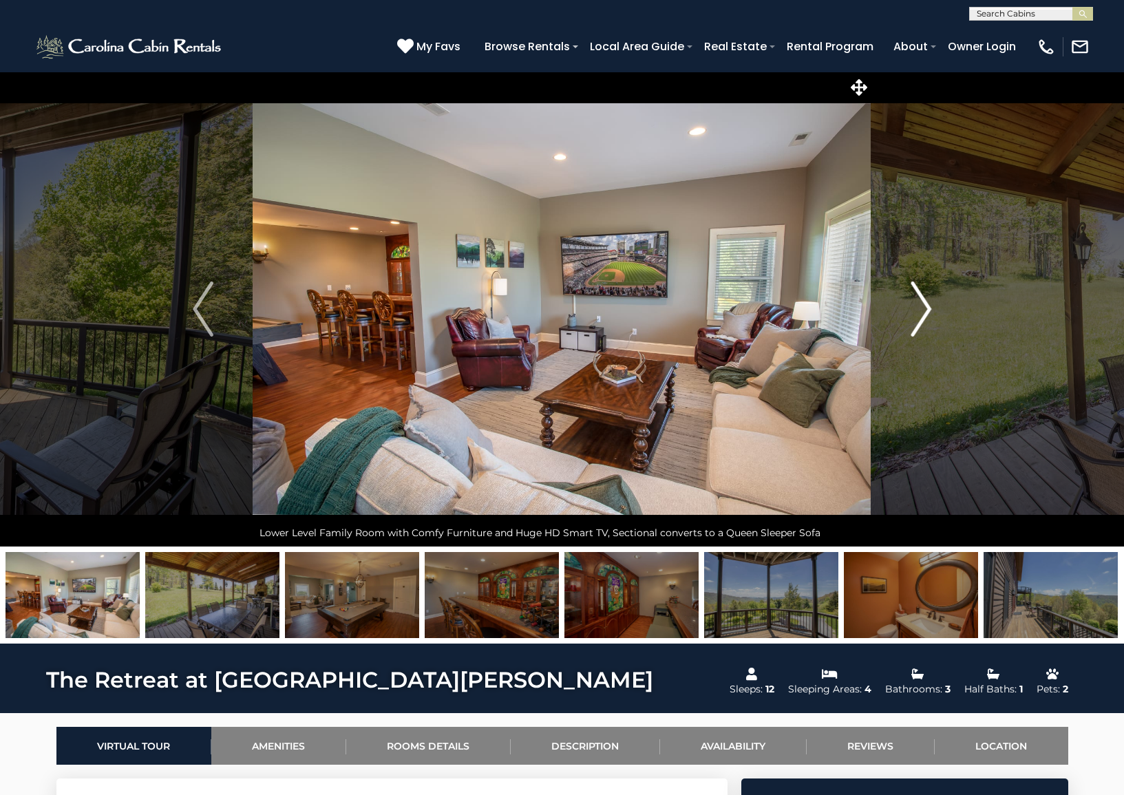
click at [925, 322] on img "Next" at bounding box center [920, 308] width 21 height 55
